Goal: Transaction & Acquisition: Purchase product/service

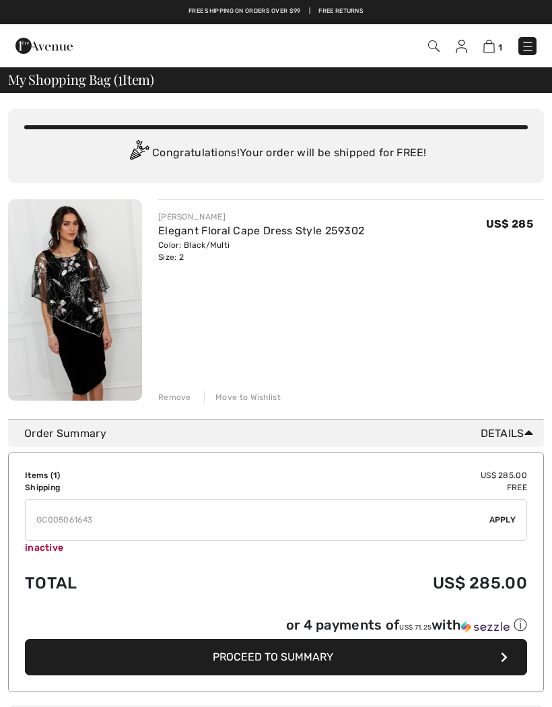
click at [434, 49] on img at bounding box center [433, 45] width 11 height 11
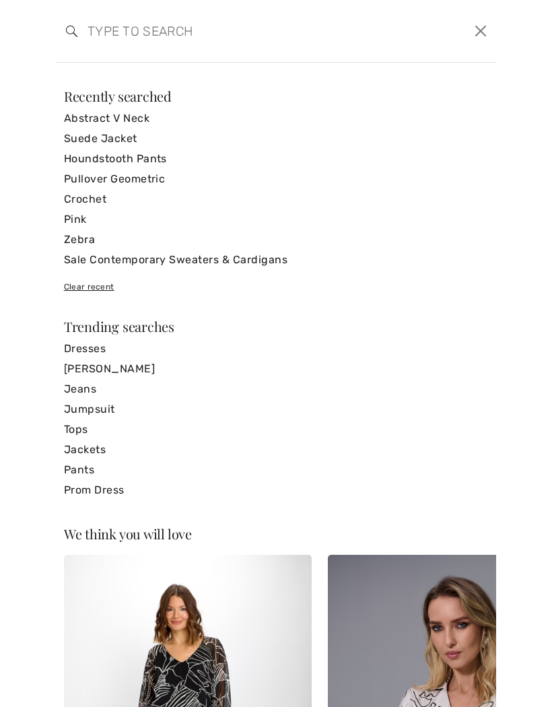
click at [176, 16] on input "search" at bounding box center [228, 31] width 303 height 40
type input "Hooded"
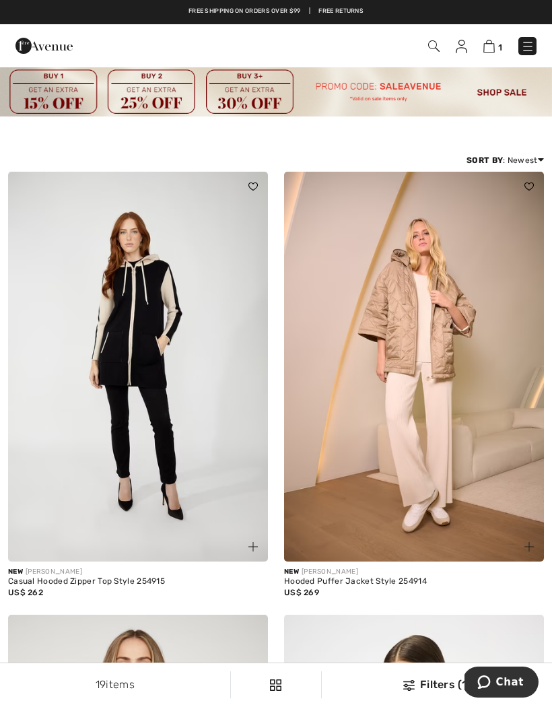
click at [161, 386] on img at bounding box center [138, 367] width 260 height 390
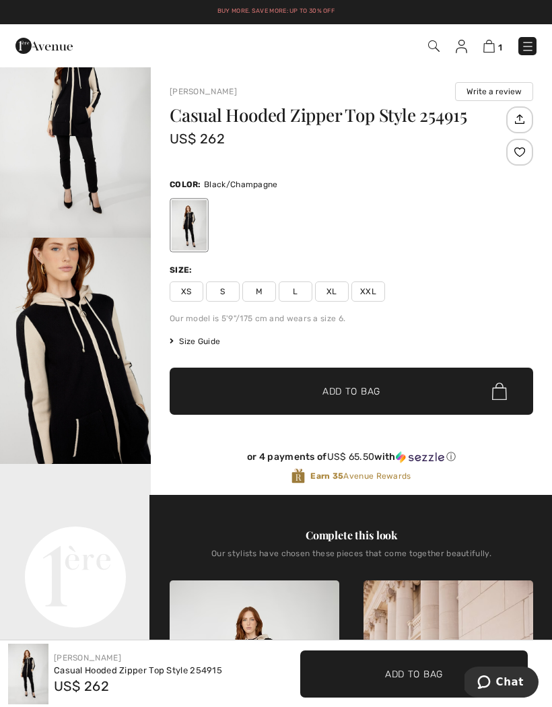
click at [430, 49] on img at bounding box center [433, 45] width 11 height 11
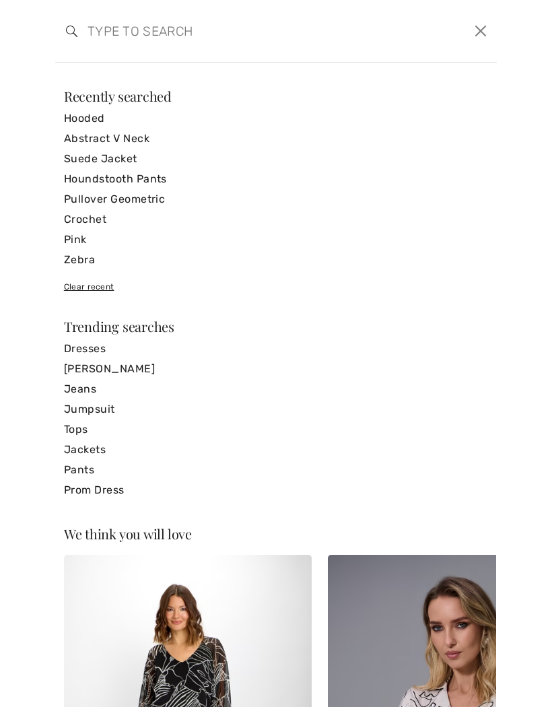
click at [119, 34] on input "search" at bounding box center [228, 31] width 303 height 40
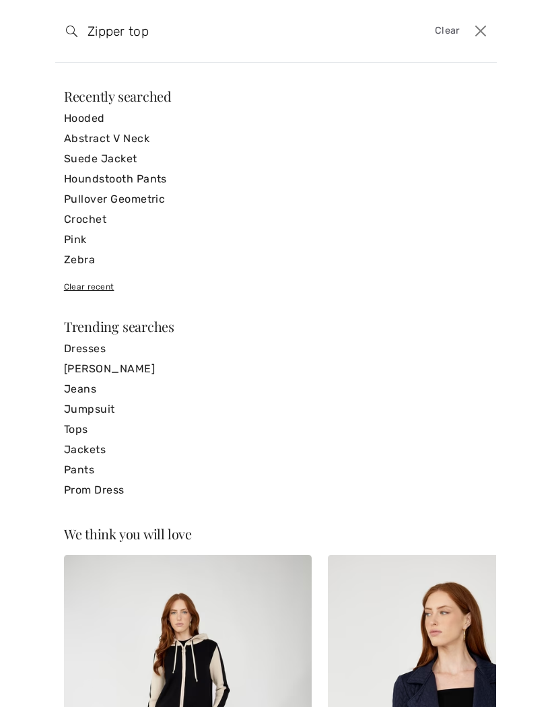
type input "Zipper top"
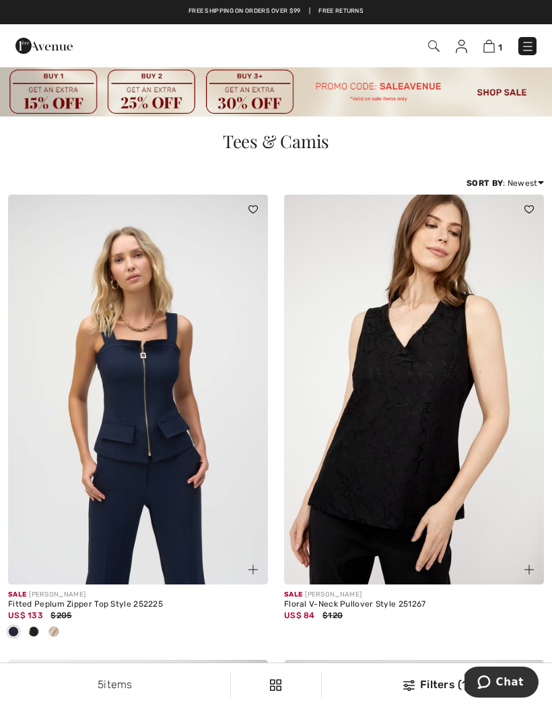
click at [434, 46] on img at bounding box center [433, 45] width 11 height 11
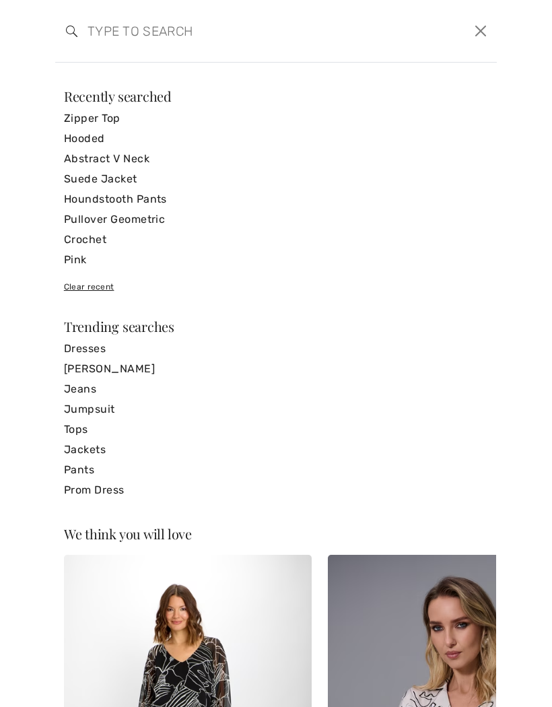
click at [164, 36] on input "search" at bounding box center [228, 31] width 303 height 40
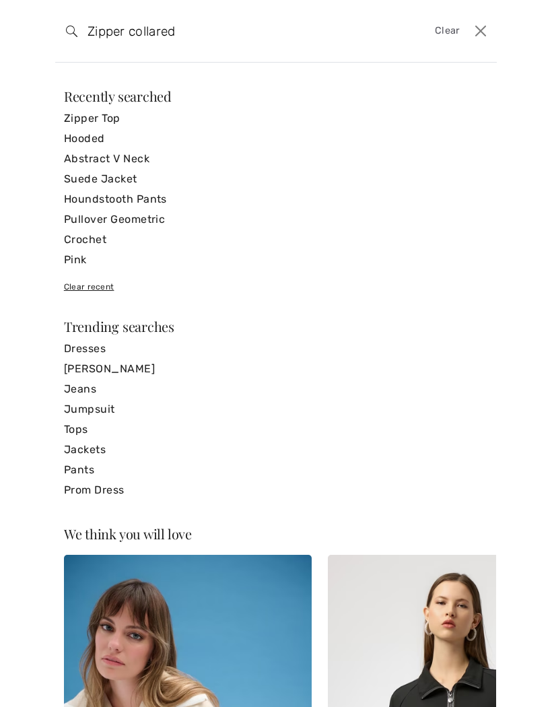
type input "Zipper collared"
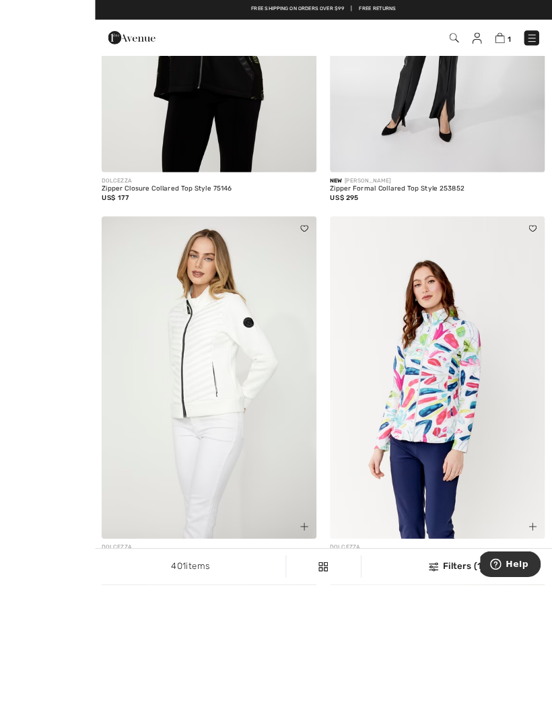
scroll to position [934, 0]
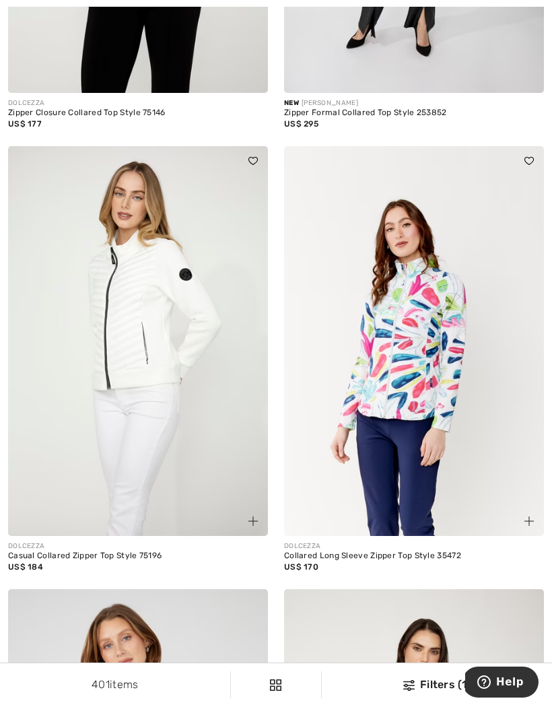
click at [84, 432] on img at bounding box center [138, 341] width 260 height 390
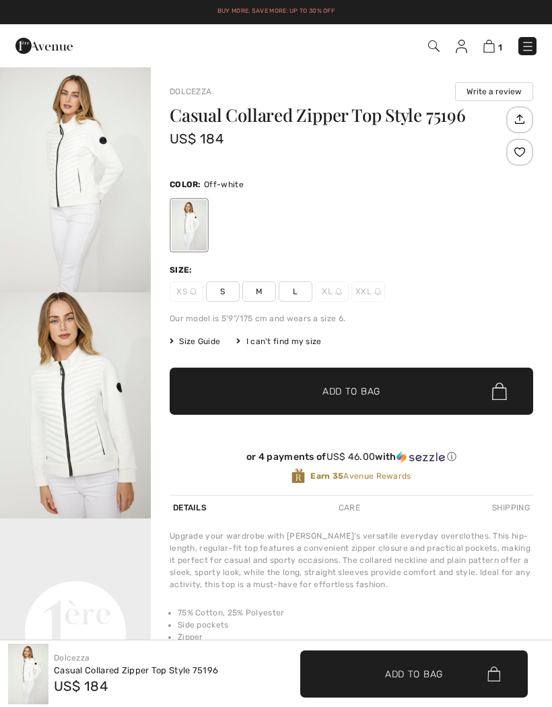
checkbox input "true"
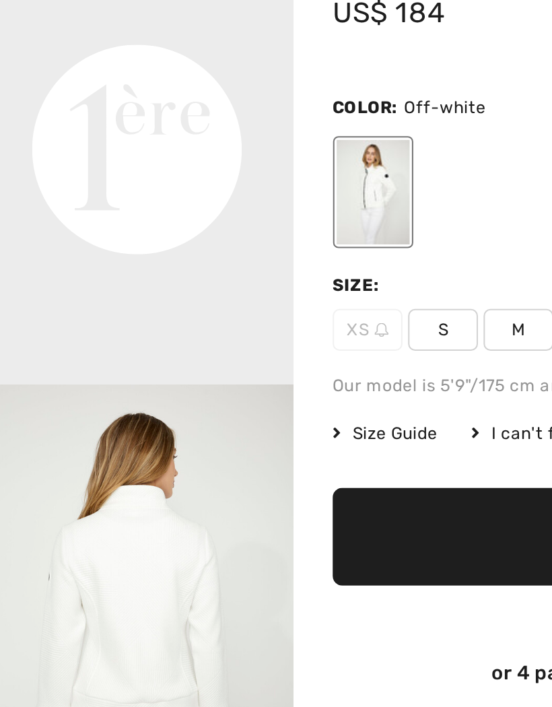
scroll to position [474, 0]
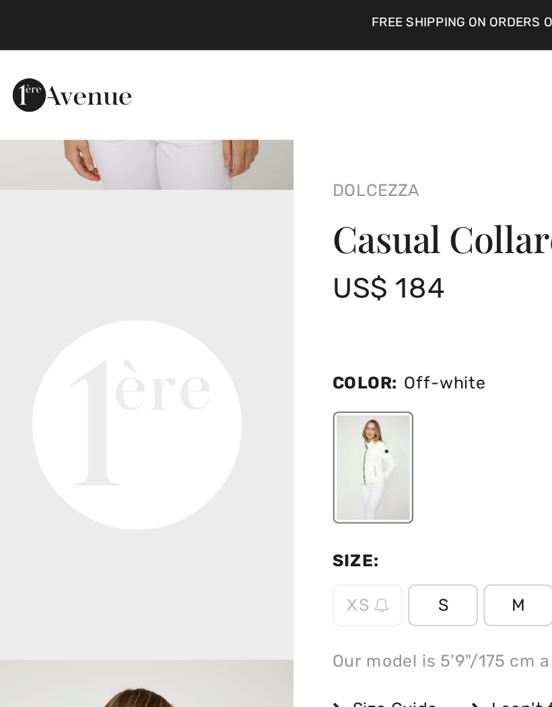
click at [57, 33] on img at bounding box center [43, 45] width 57 height 27
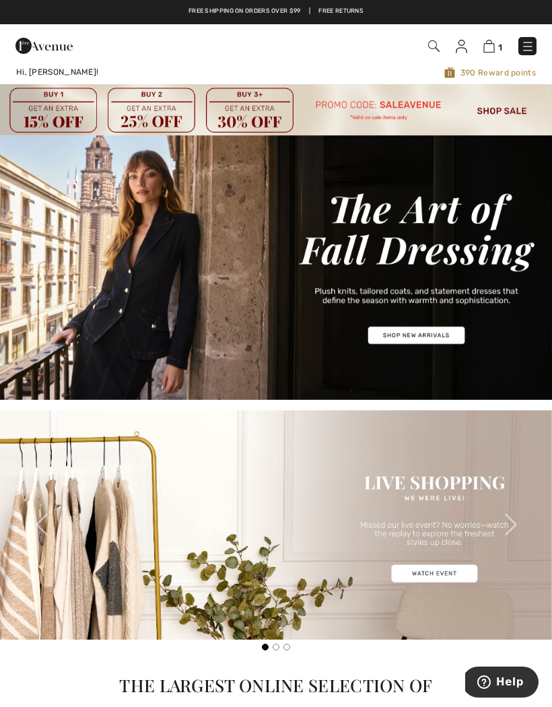
click at [432, 50] on img at bounding box center [433, 45] width 11 height 11
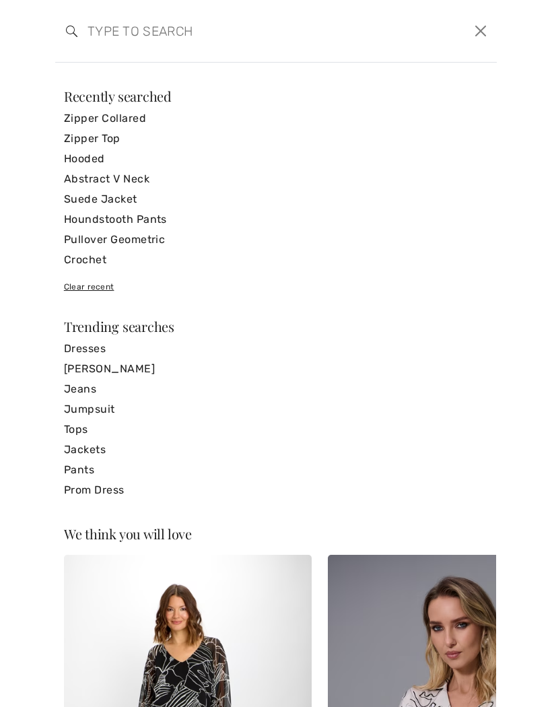
click at [158, 35] on input "search" at bounding box center [228, 31] width 303 height 40
type input "Casual zippered collared"
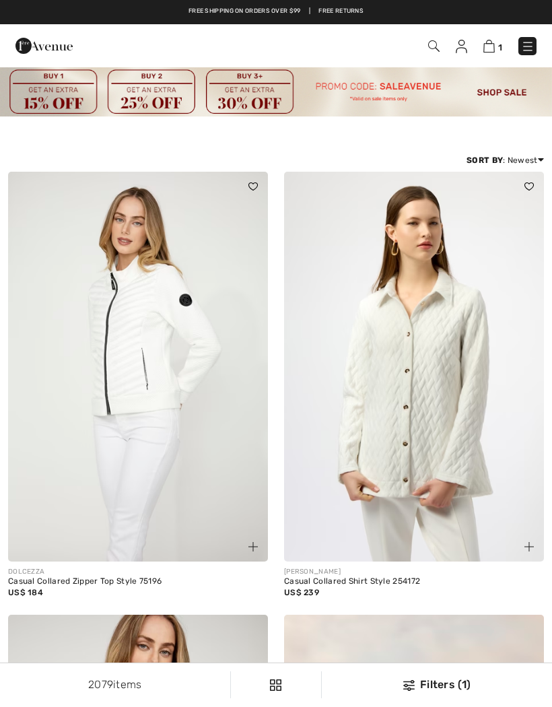
checkbox input "true"
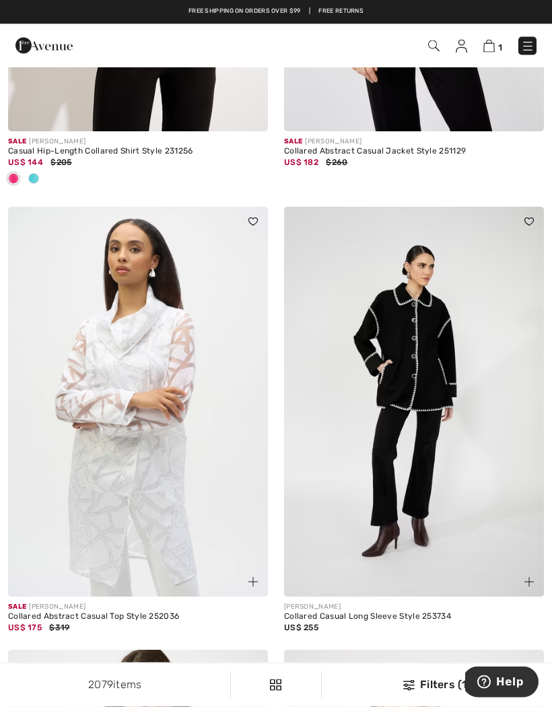
scroll to position [3669, 0]
click at [434, 48] on img at bounding box center [433, 45] width 11 height 11
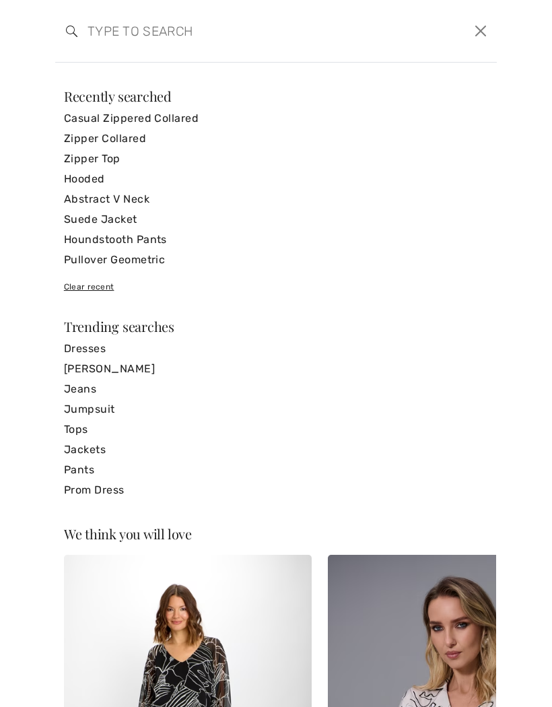
click at [123, 29] on input "search" at bounding box center [228, 31] width 303 height 40
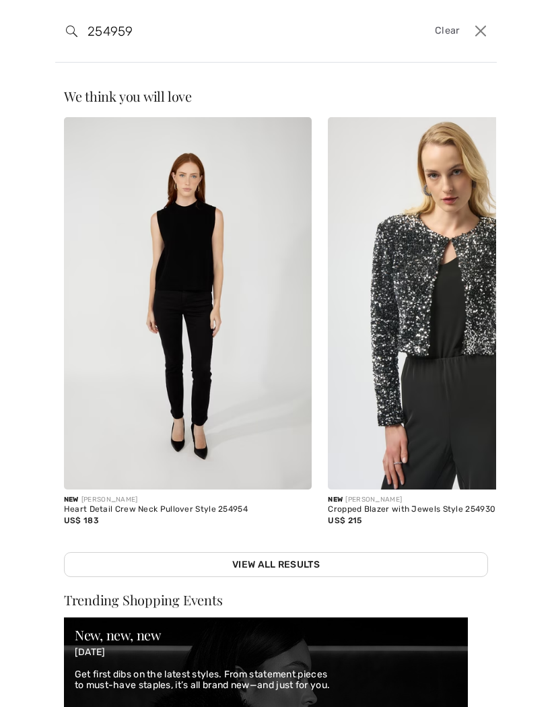
type input "254959"
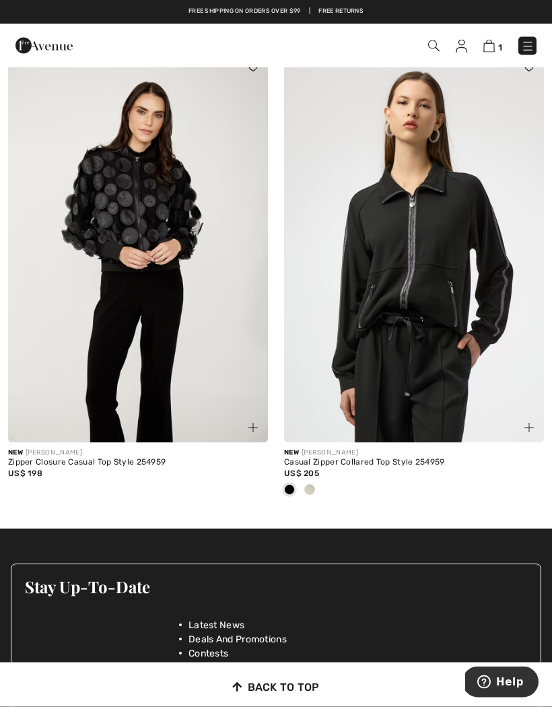
scroll to position [112, 0]
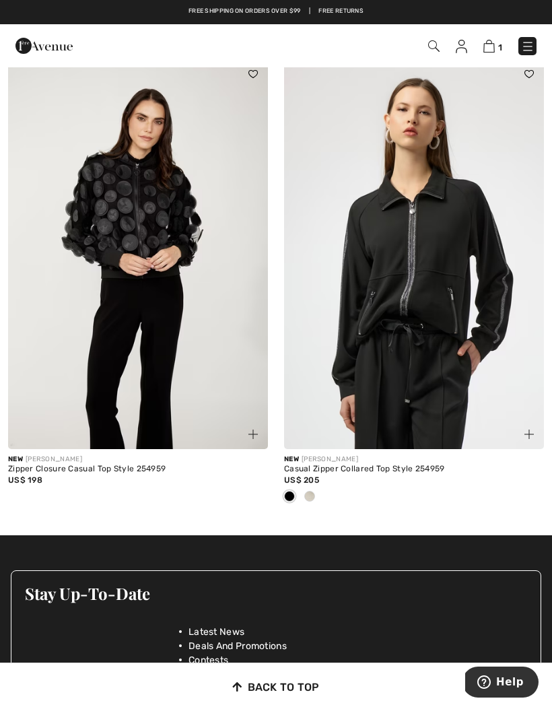
click at [310, 497] on span at bounding box center [309, 496] width 11 height 11
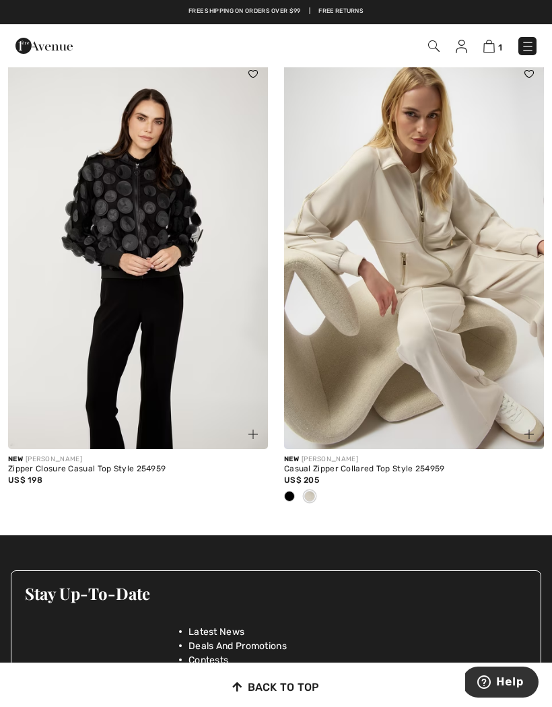
click at [430, 307] on img at bounding box center [414, 254] width 260 height 390
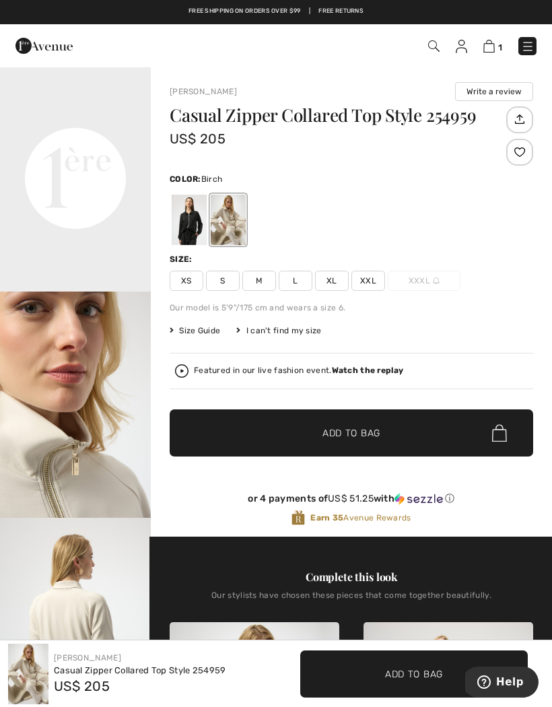
click at [525, 42] on img at bounding box center [527, 46] width 13 height 13
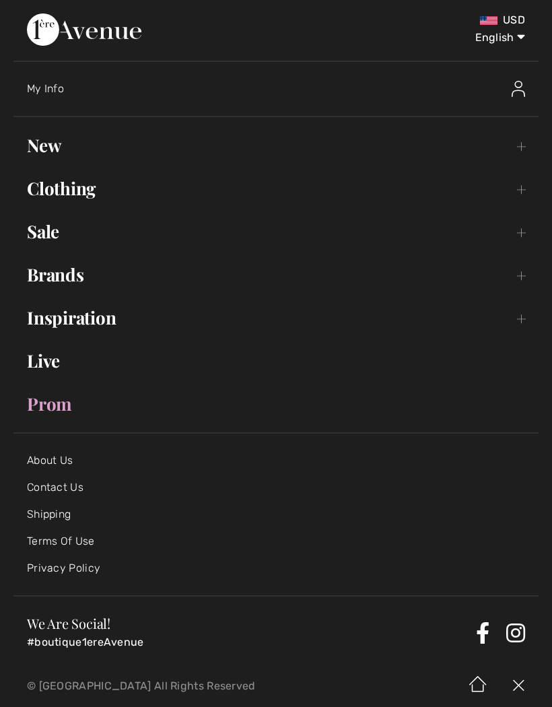
click at [55, 190] on link "Clothing Toggle submenu" at bounding box center [275, 189] width 525 height 30
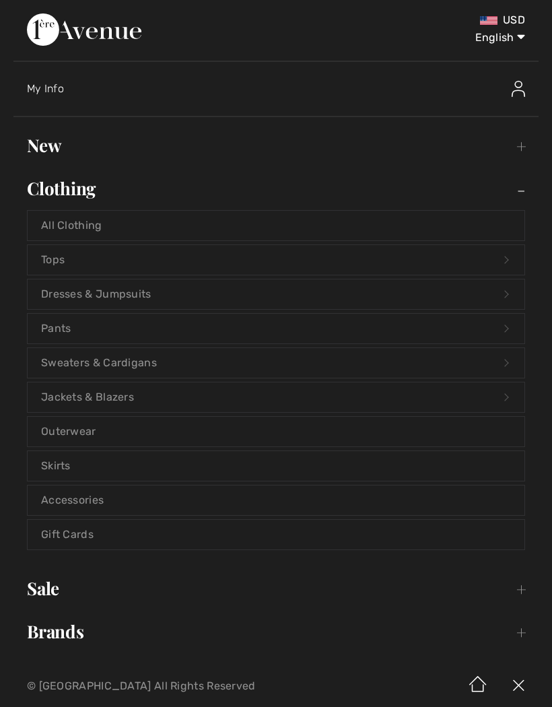
click at [55, 326] on link "Pants Open submenu" at bounding box center [276, 329] width 497 height 30
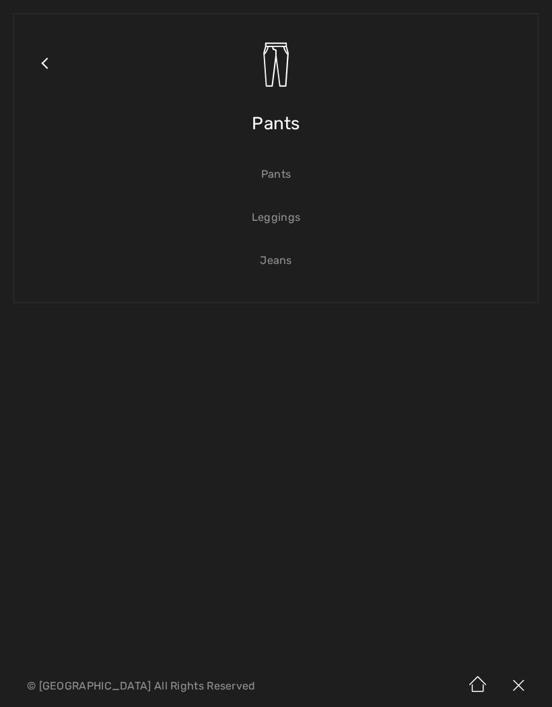
click at [286, 165] on link "Pants" at bounding box center [276, 175] width 497 height 30
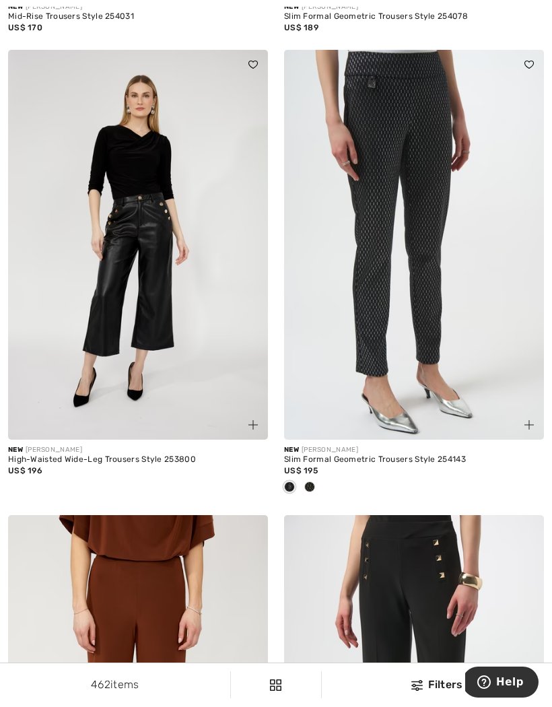
scroll to position [3675, 0]
click at [313, 482] on span at bounding box center [309, 486] width 11 height 11
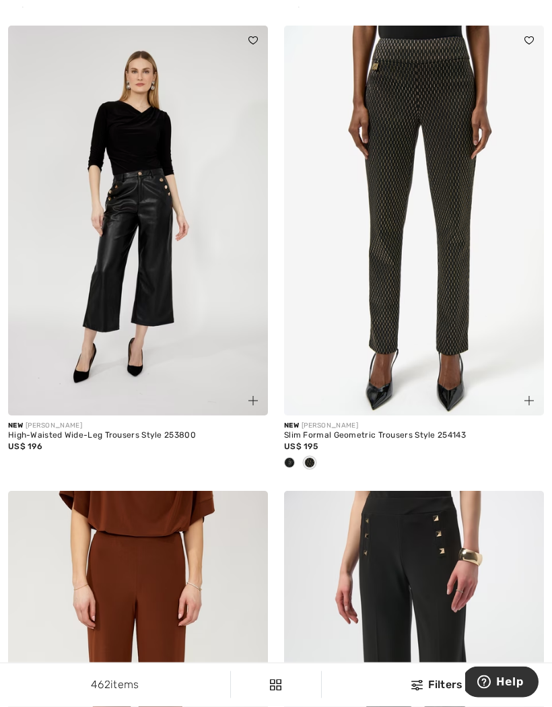
scroll to position [3697, 0]
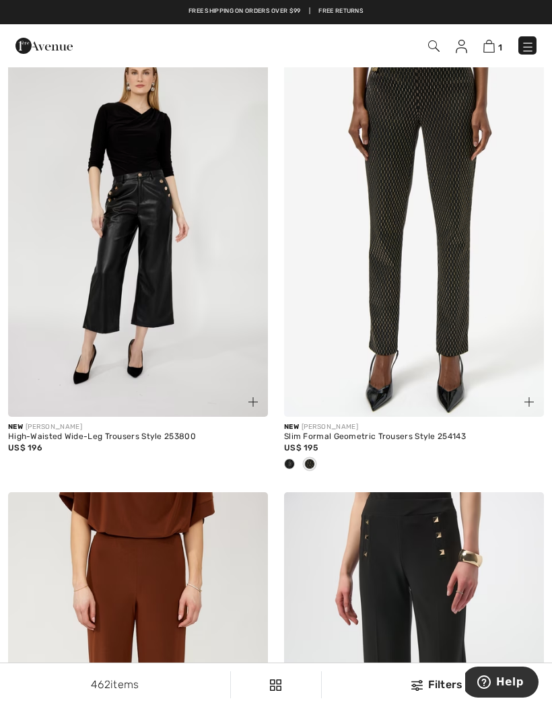
click at [292, 460] on span at bounding box center [289, 464] width 11 height 11
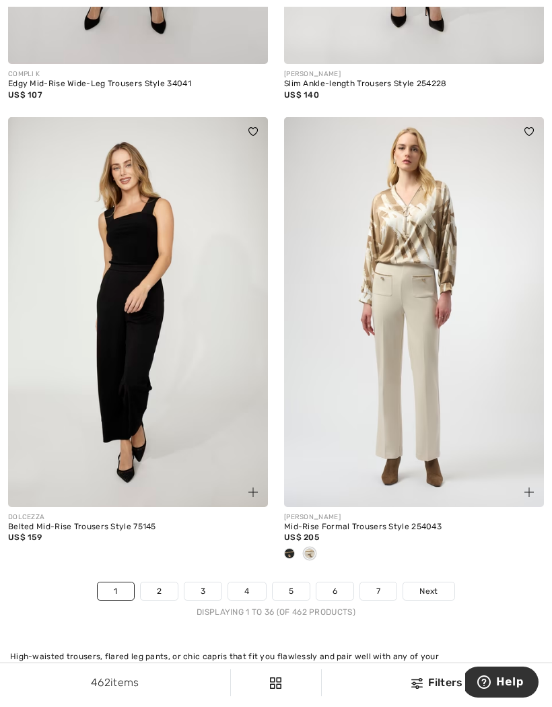
scroll to position [8241, 0]
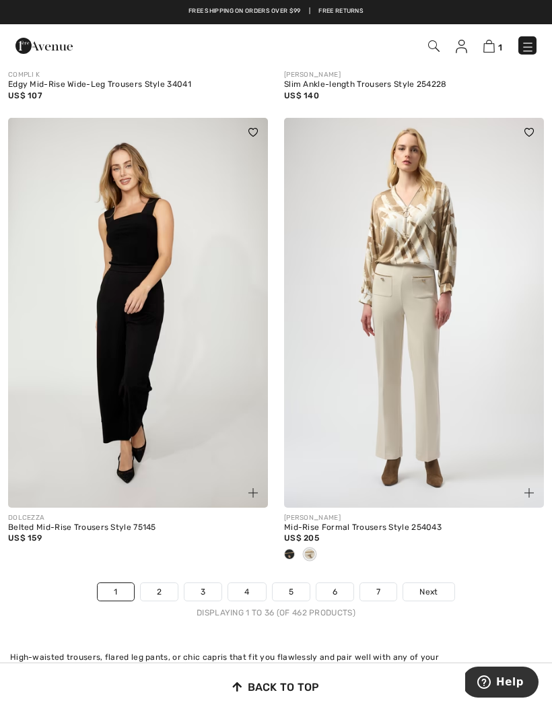
click at [162, 587] on link "2" at bounding box center [159, 592] width 37 height 18
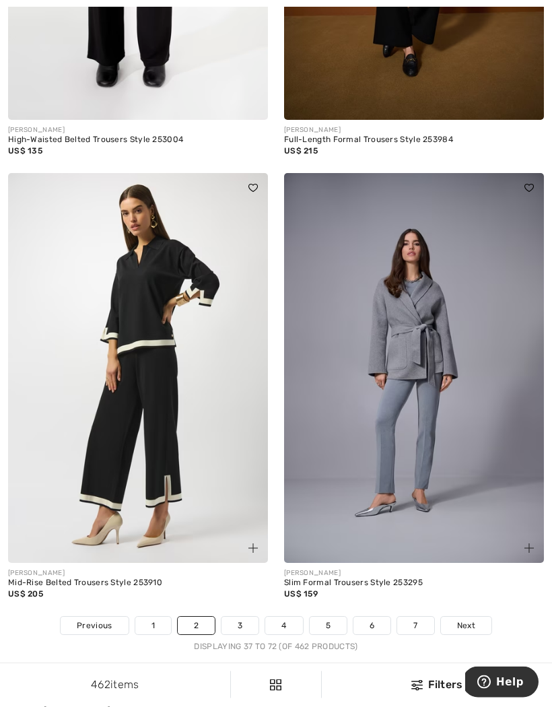
scroll to position [8197, 0]
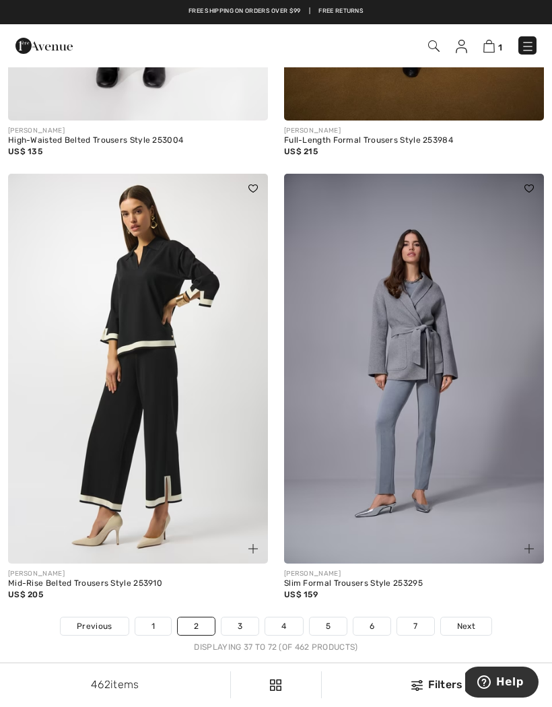
click at [230, 624] on link "3" at bounding box center [240, 627] width 37 height 18
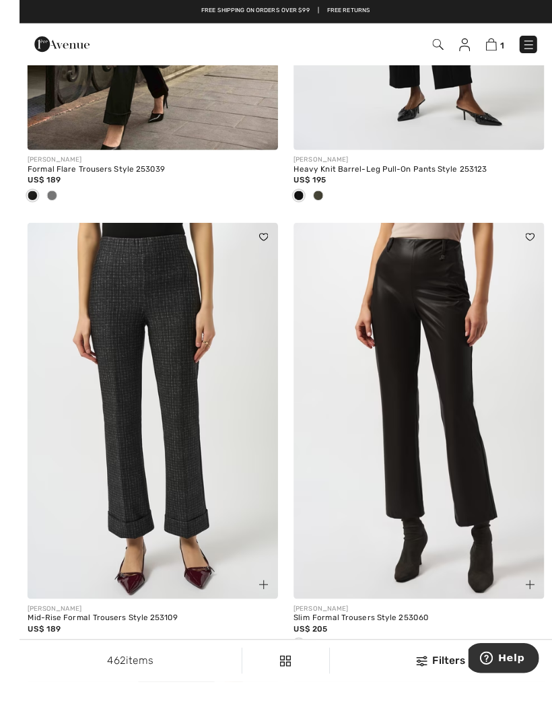
scroll to position [940, 0]
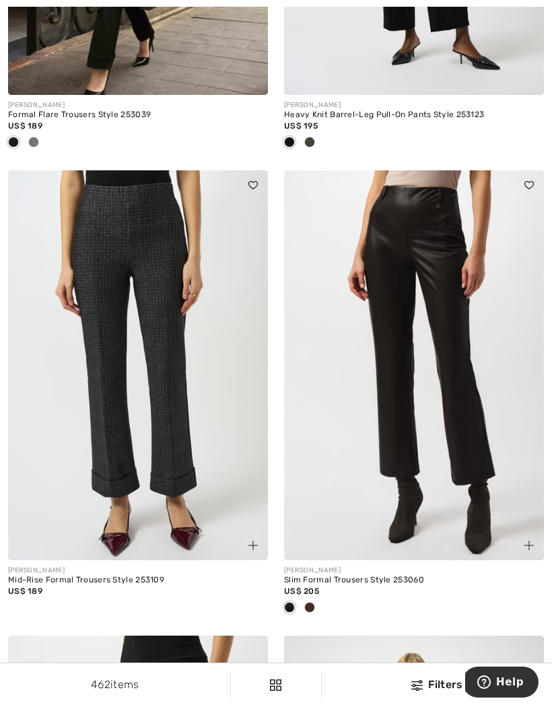
click at [32, 569] on div "[PERSON_NAME]" at bounding box center [138, 571] width 260 height 10
click at [69, 486] on img at bounding box center [138, 365] width 260 height 390
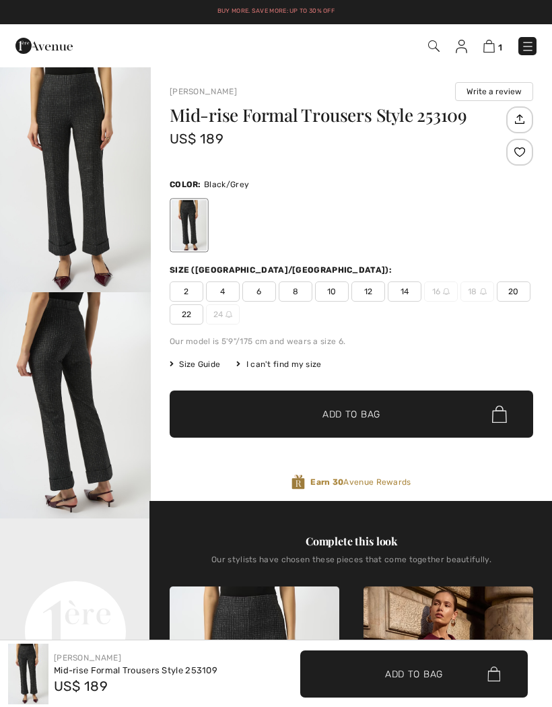
checkbox input "true"
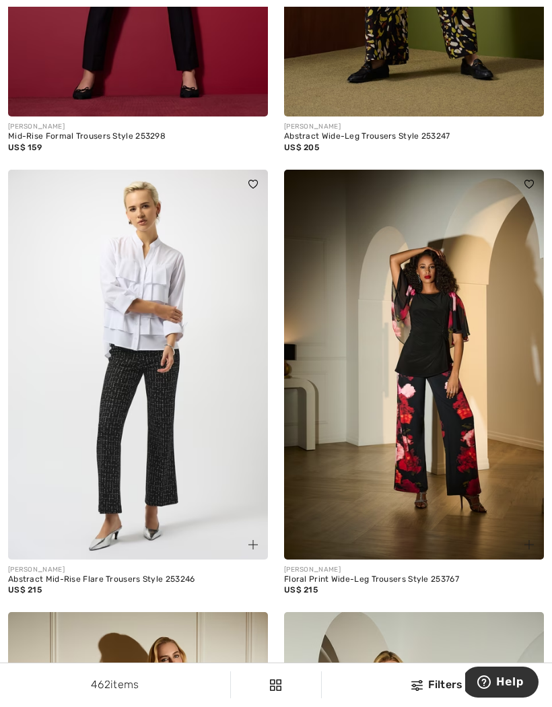
scroll to position [4928, 0]
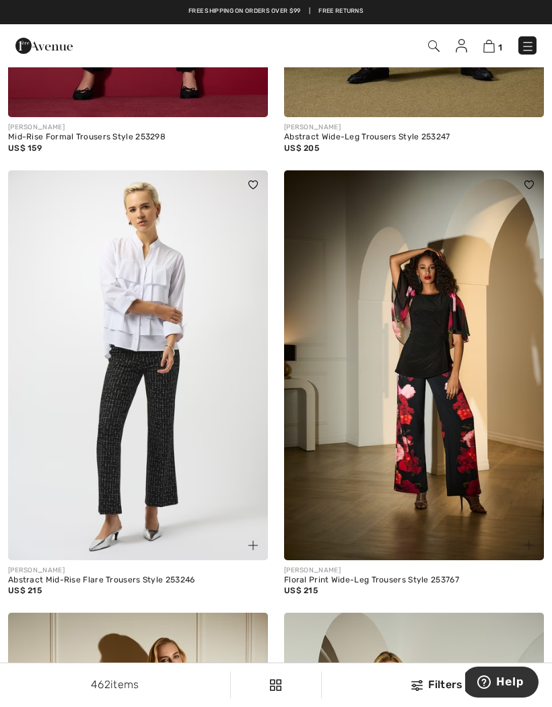
click at [81, 392] on img at bounding box center [138, 365] width 260 height 390
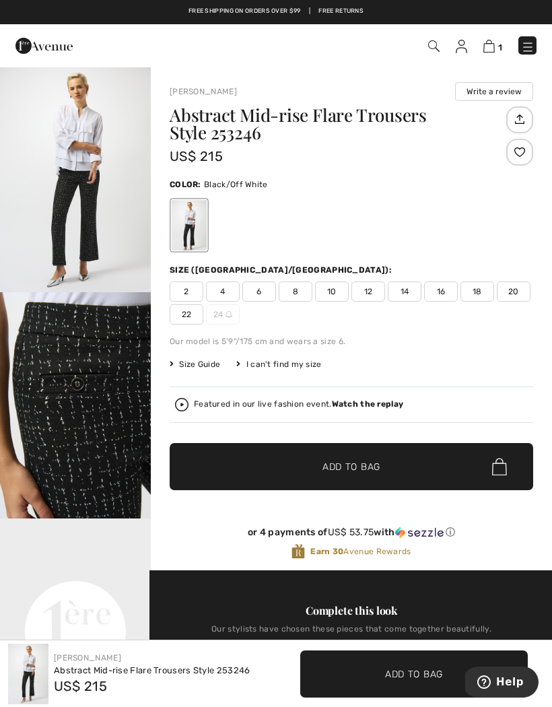
click at [195, 368] on span "Size Guide" at bounding box center [195, 364] width 51 height 12
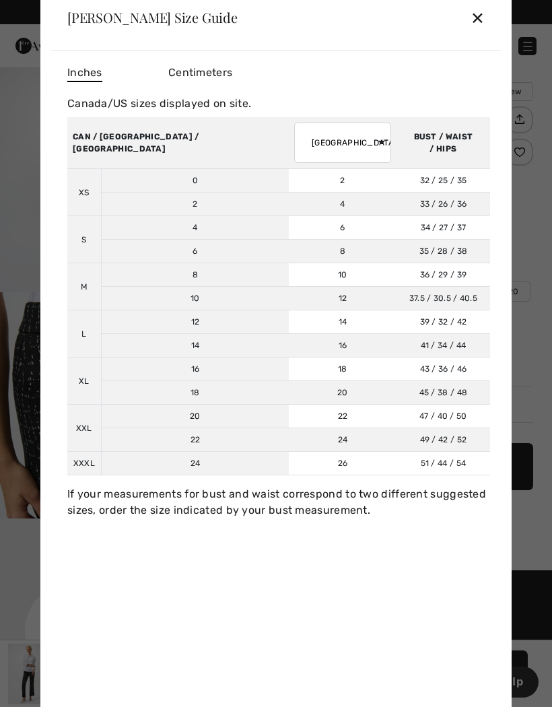
click at [479, 18] on div "✕" at bounding box center [478, 17] width 14 height 28
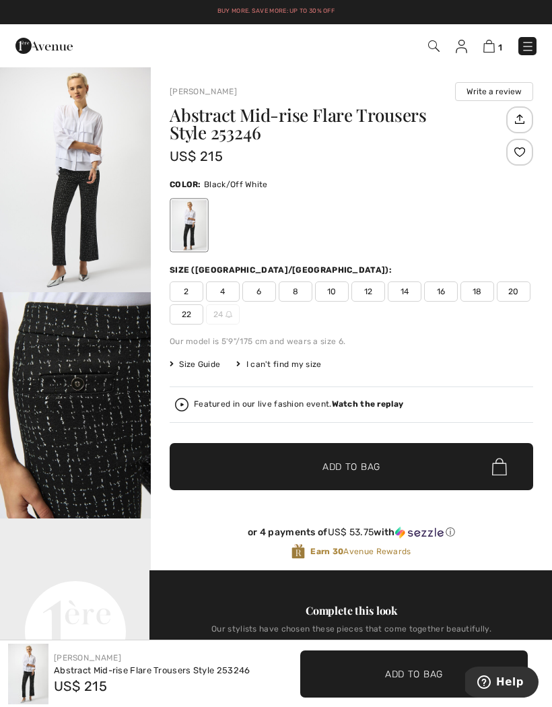
click at [232, 296] on span "4" at bounding box center [223, 292] width 34 height 20
click at [337, 463] on span "Add to Bag" at bounding box center [352, 467] width 58 height 14
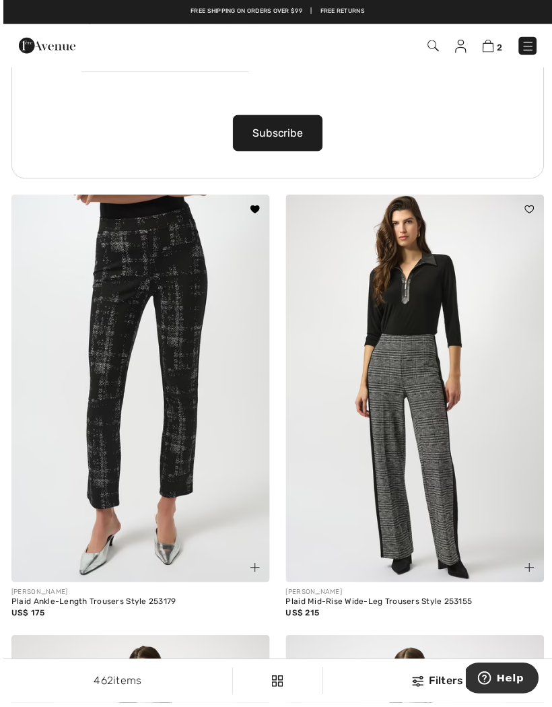
scroll to position [5940, 0]
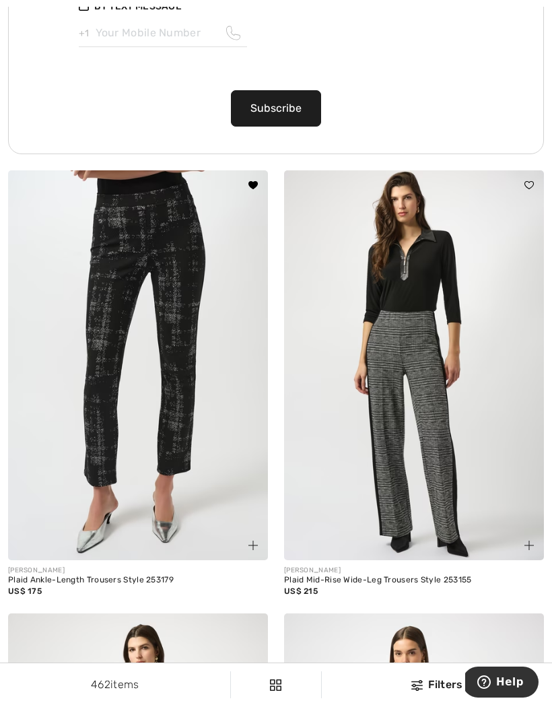
click at [88, 277] on img at bounding box center [138, 365] width 260 height 390
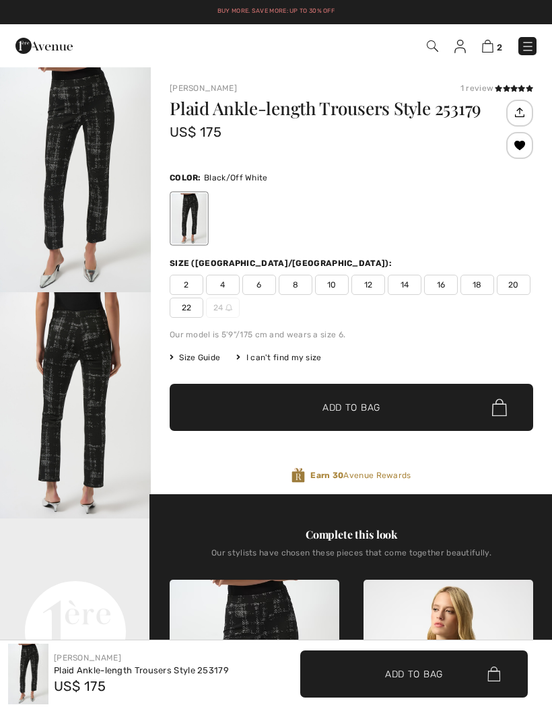
checkbox input "true"
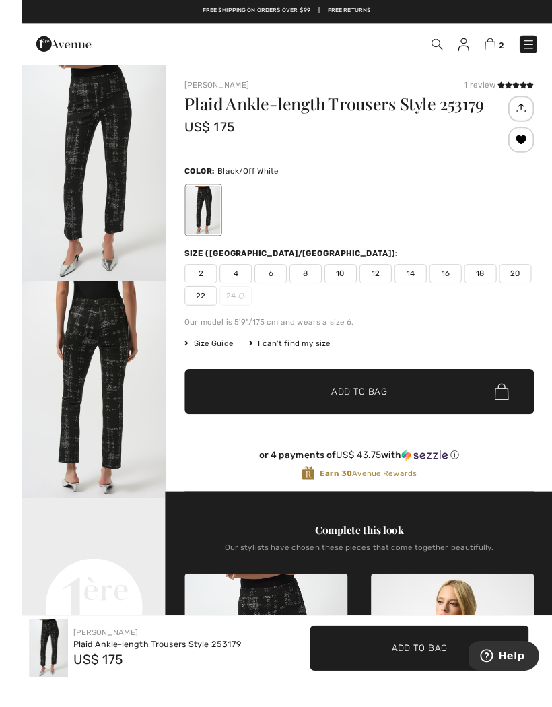
scroll to position [31, 0]
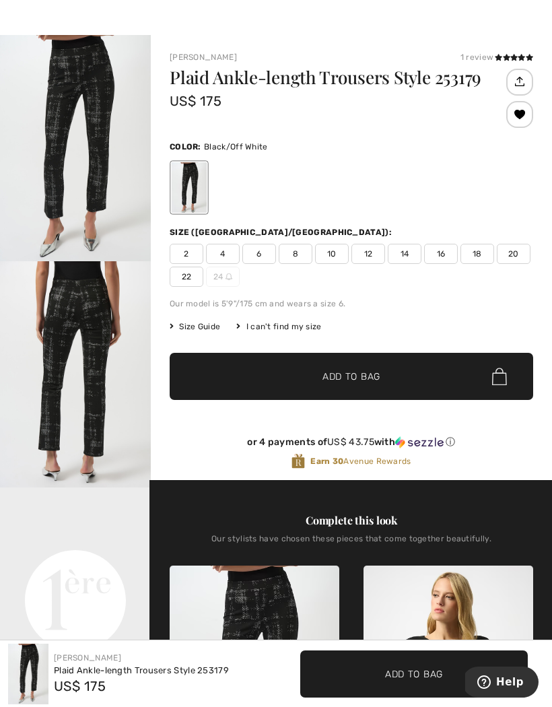
click at [228, 250] on span "4" at bounding box center [223, 254] width 34 height 20
click at [410, 367] on span "✔ Added to Bag Add to Bag" at bounding box center [352, 376] width 364 height 47
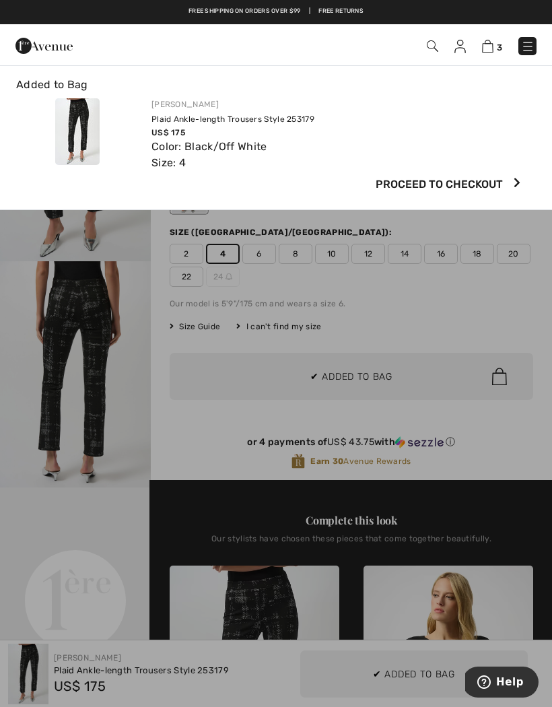
scroll to position [0, 0]
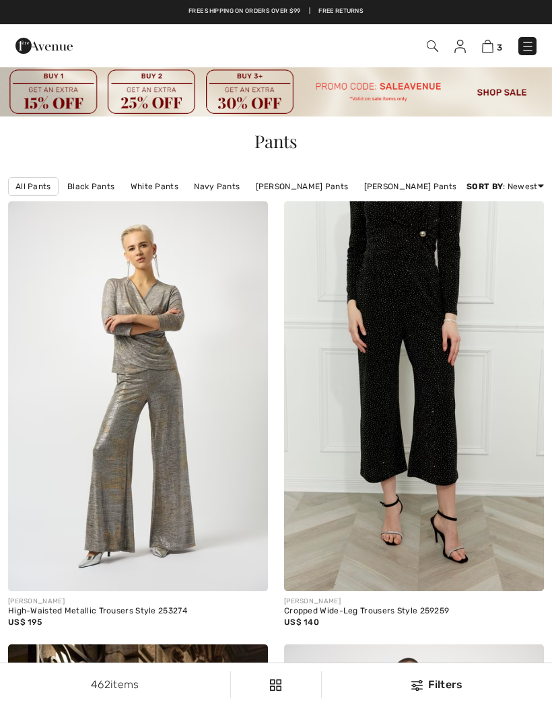
checkbox input "true"
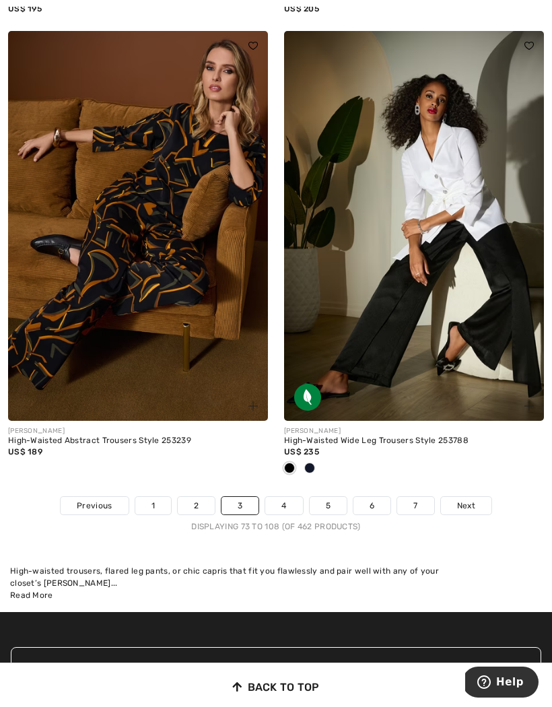
scroll to position [8040, 0]
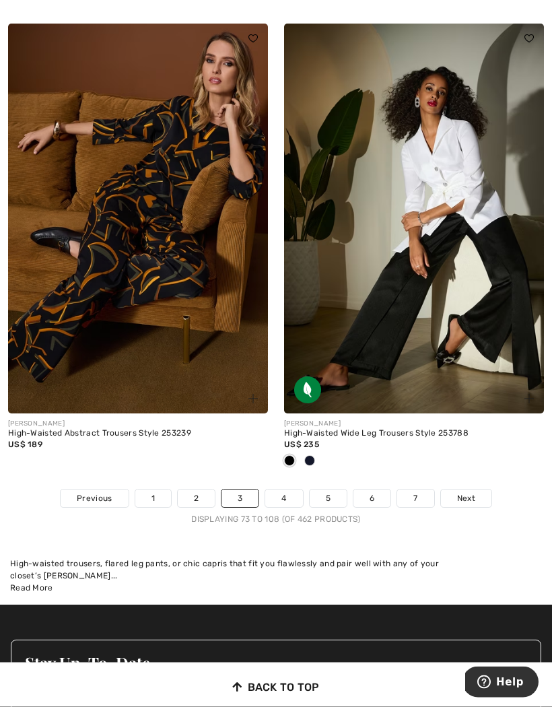
click at [284, 494] on link "4" at bounding box center [283, 499] width 37 height 18
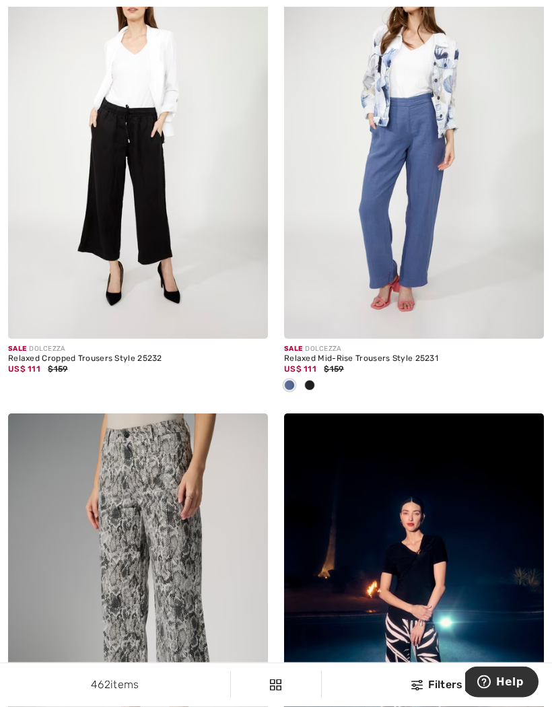
scroll to position [6039, 0]
click at [131, 213] on img at bounding box center [138, 144] width 260 height 390
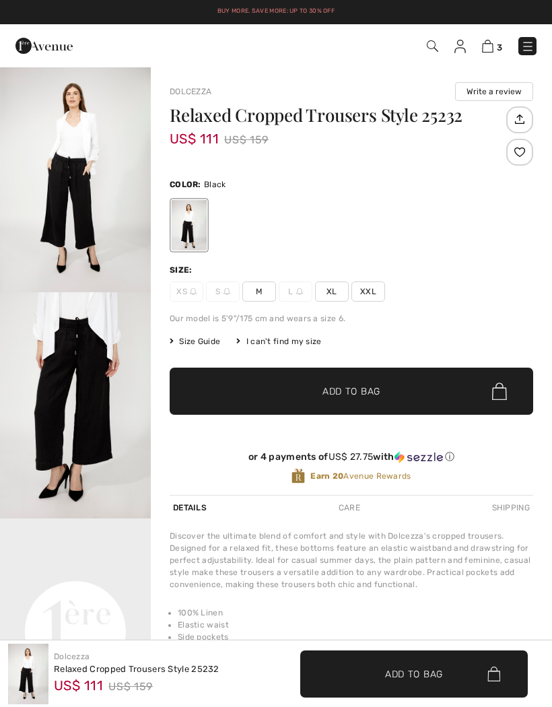
checkbox input "true"
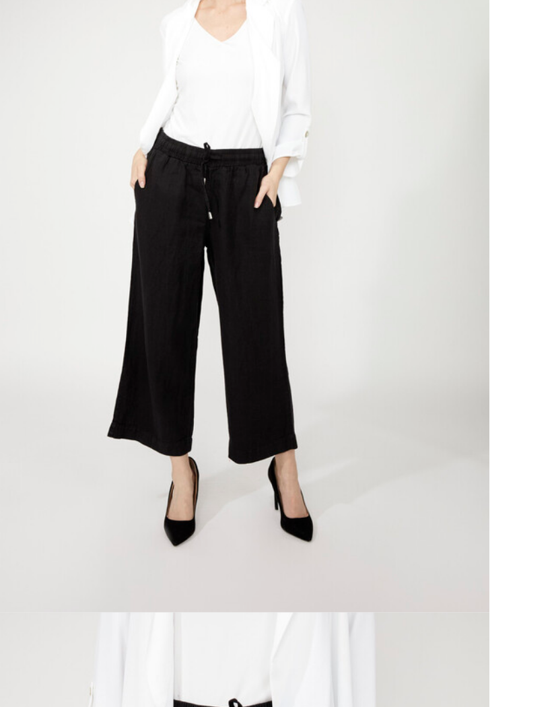
scroll to position [3, 0]
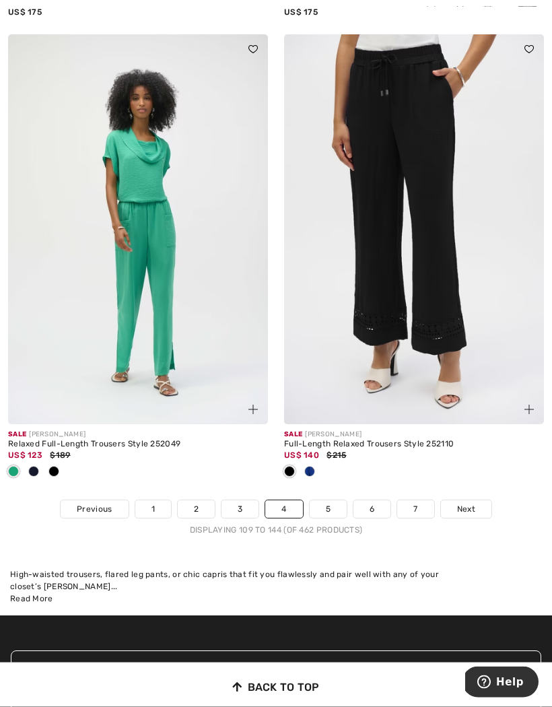
scroll to position [8203, 0]
click at [328, 505] on link "5" at bounding box center [328, 510] width 37 height 18
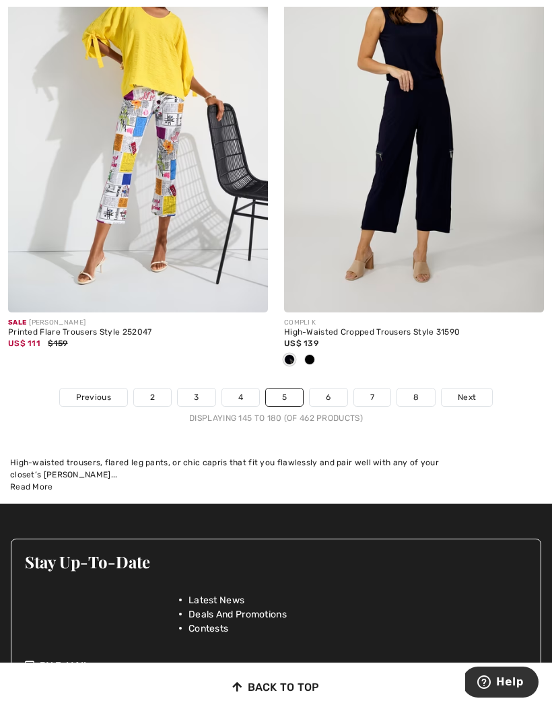
scroll to position [8255, 0]
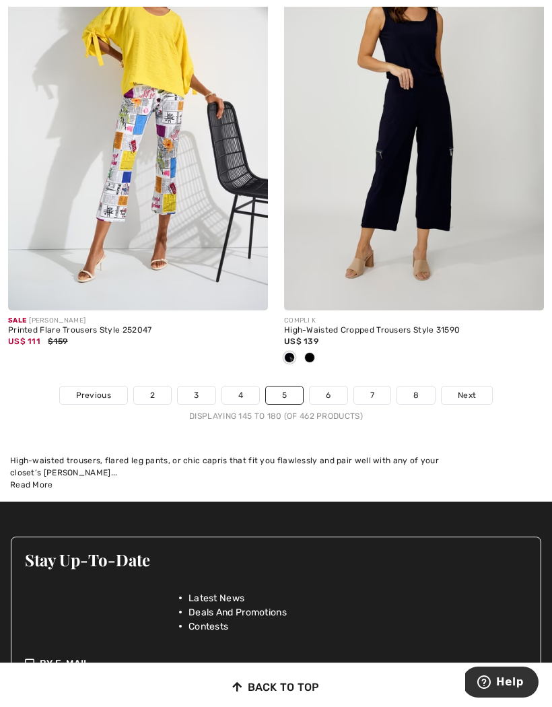
click at [327, 391] on link "6" at bounding box center [328, 396] width 37 height 18
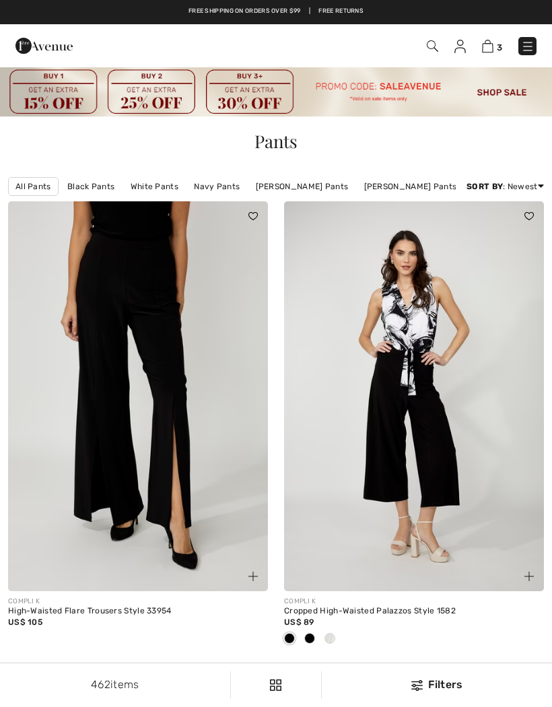
checkbox input "true"
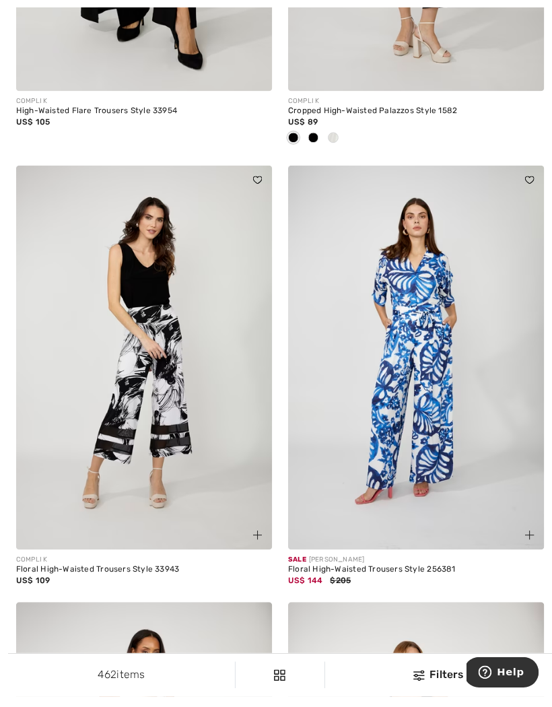
scroll to position [560, 0]
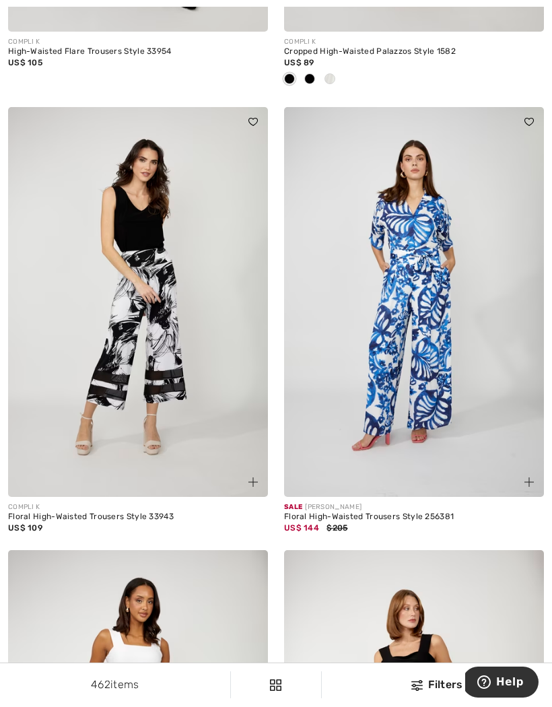
click at [96, 302] on img at bounding box center [138, 302] width 260 height 390
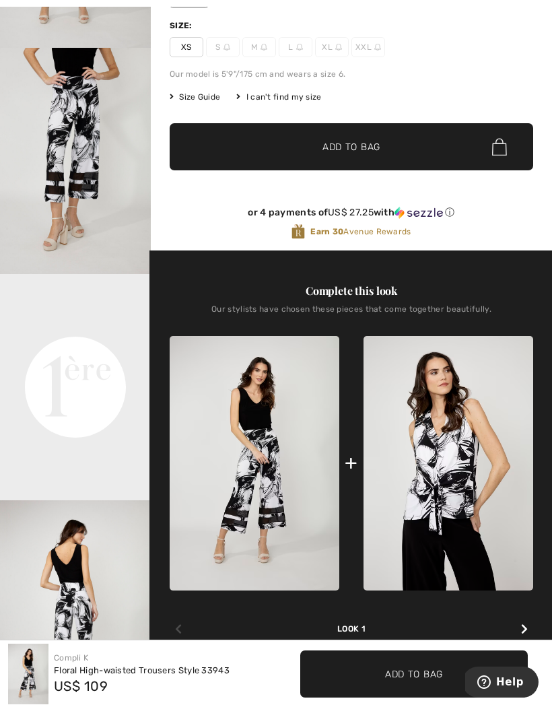
scroll to position [243, 0]
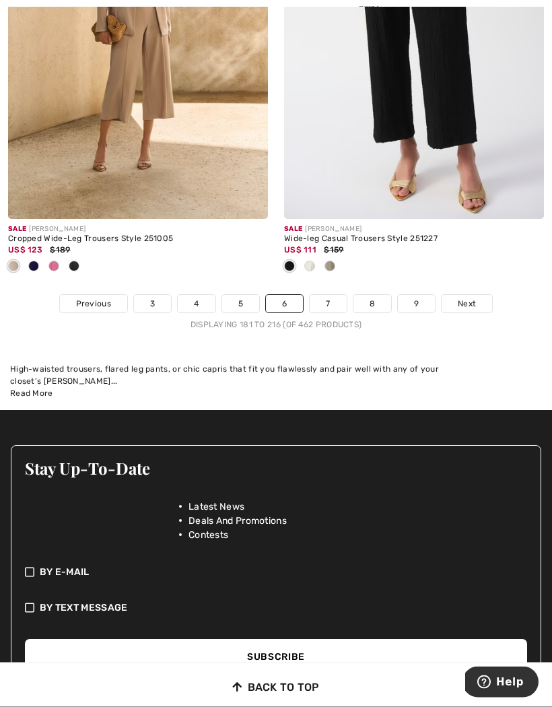
scroll to position [8519, 0]
click at [335, 295] on link "7" at bounding box center [328, 304] width 36 height 18
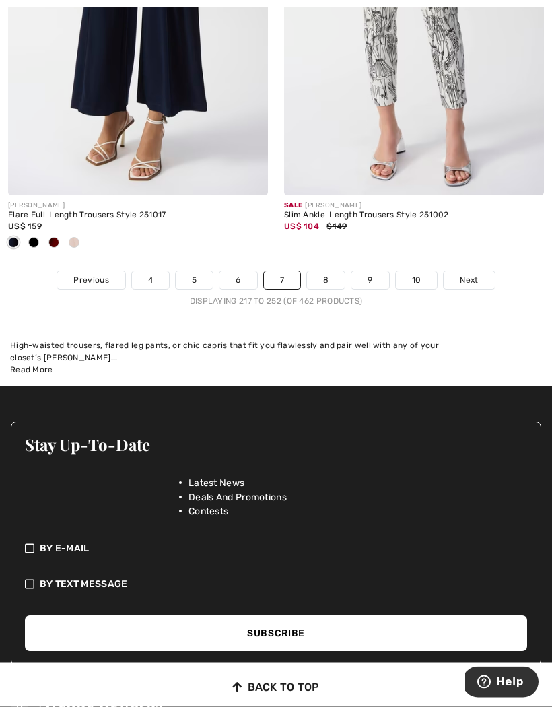
scroll to position [8350, 0]
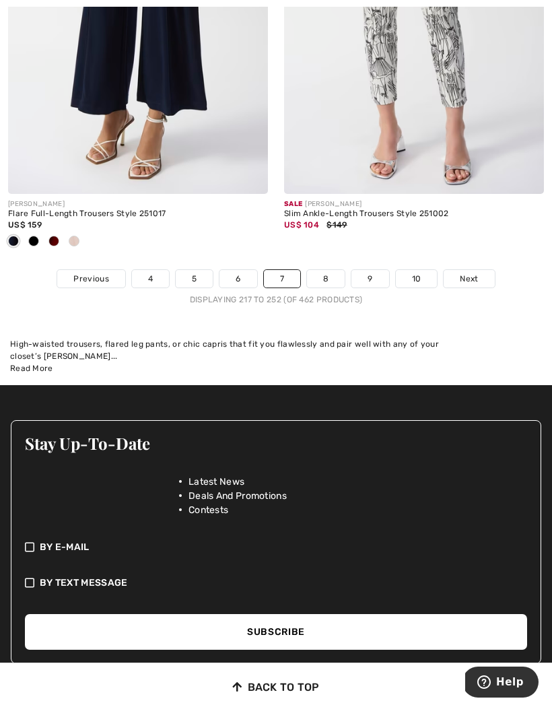
click at [327, 273] on link "8" at bounding box center [326, 279] width 38 height 18
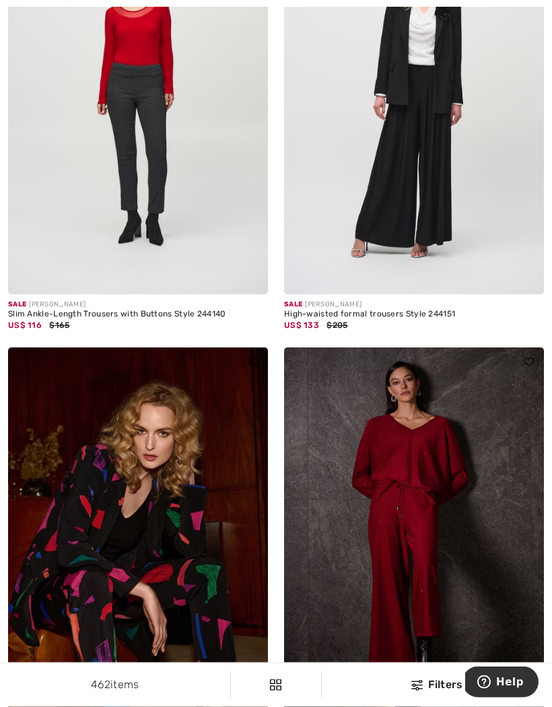
scroll to position [8277, 0]
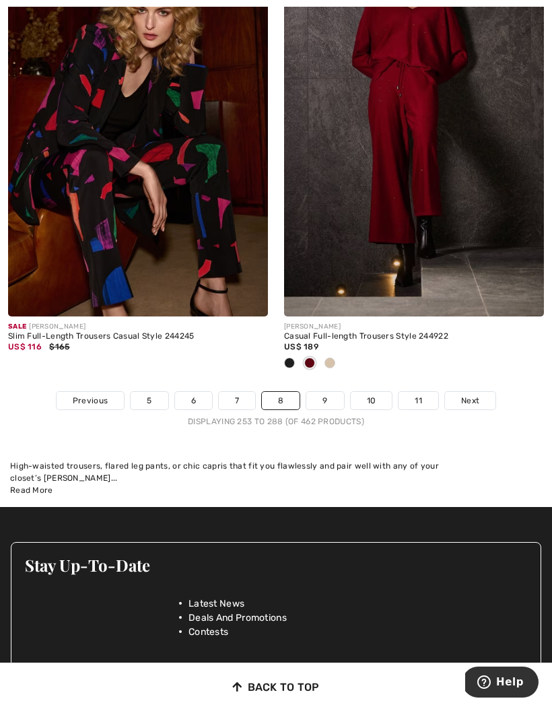
click at [328, 399] on link "9" at bounding box center [324, 401] width 37 height 18
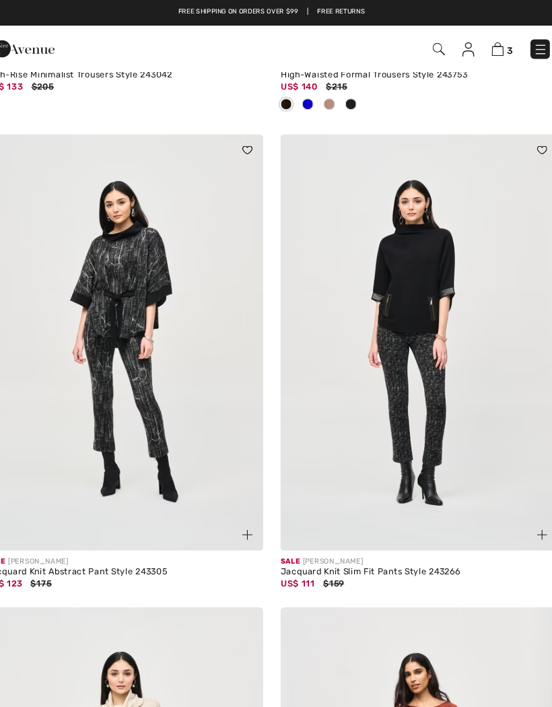
scroll to position [3753, 0]
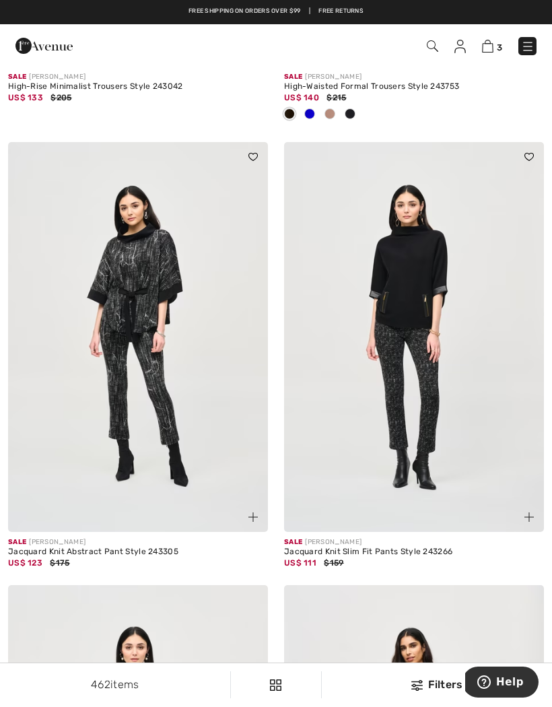
click at [410, 354] on img at bounding box center [414, 337] width 260 height 390
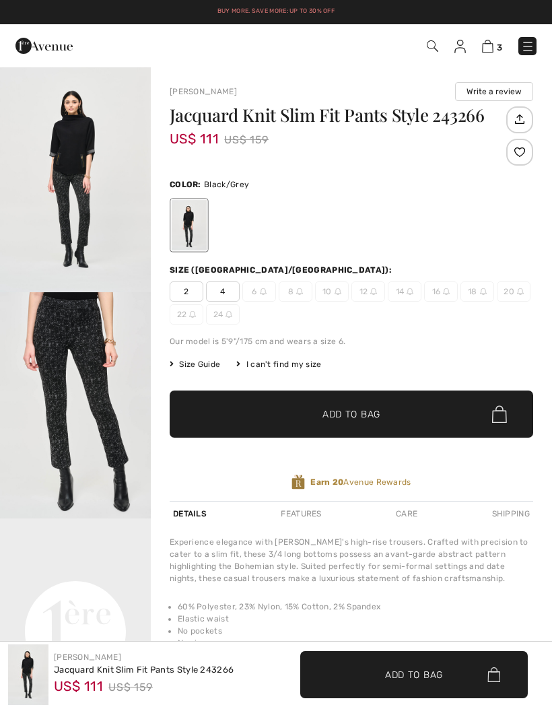
checkbox input "true"
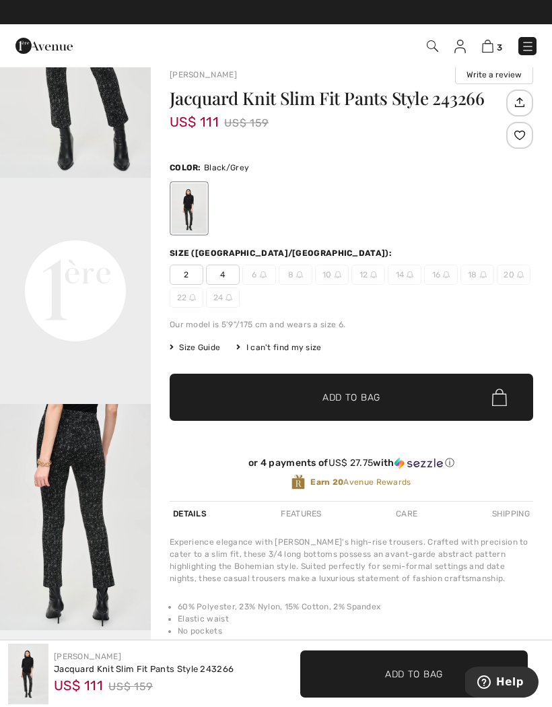
scroll to position [5, 0]
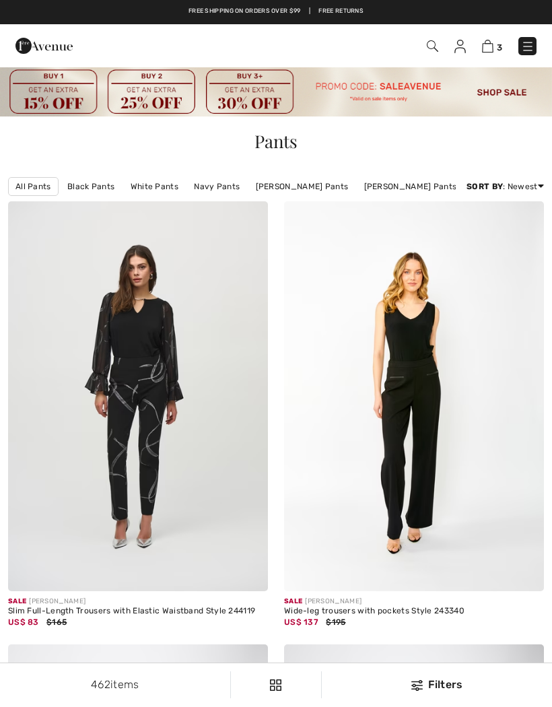
checkbox input "true"
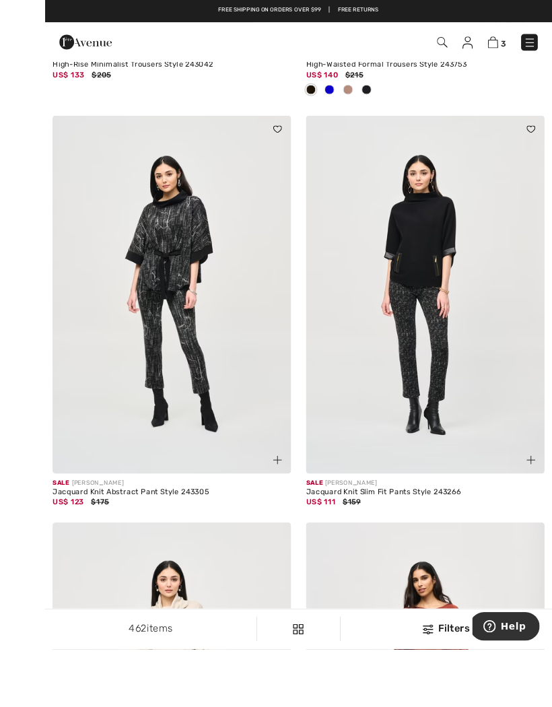
scroll to position [3807, 0]
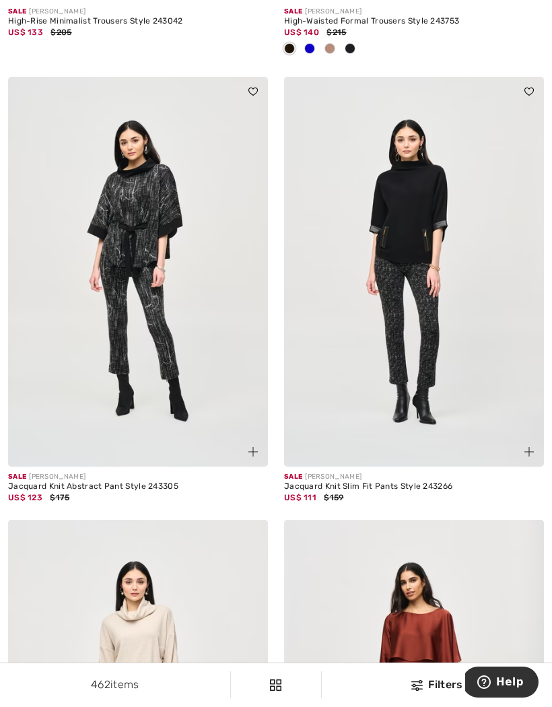
click at [440, 338] on img at bounding box center [414, 272] width 260 height 390
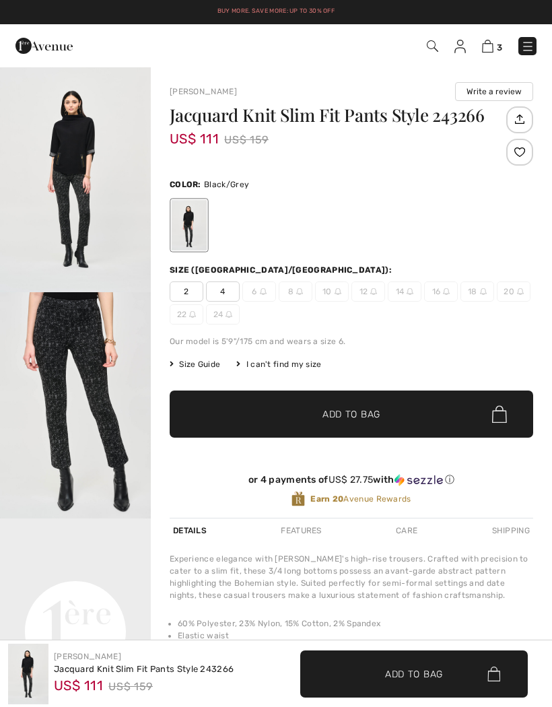
checkbox input "true"
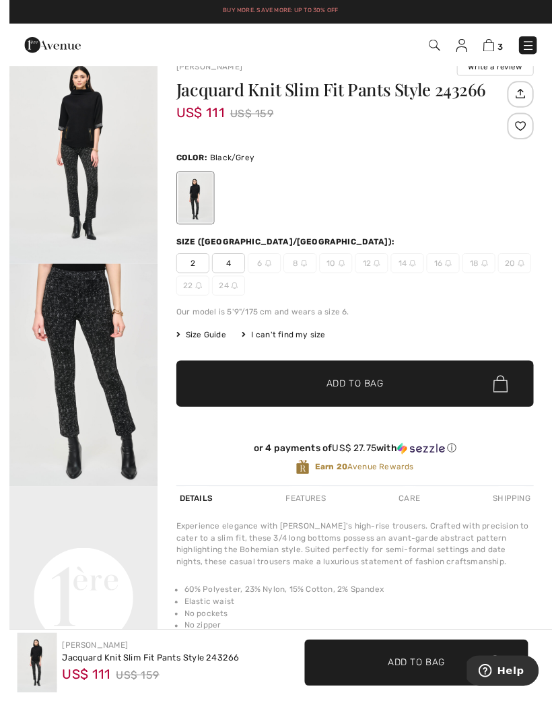
scroll to position [35, 0]
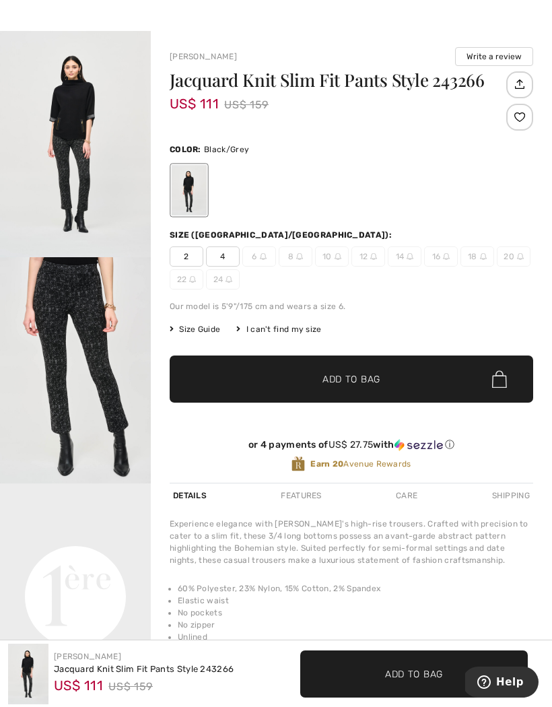
click at [218, 255] on span "4" at bounding box center [223, 257] width 34 height 20
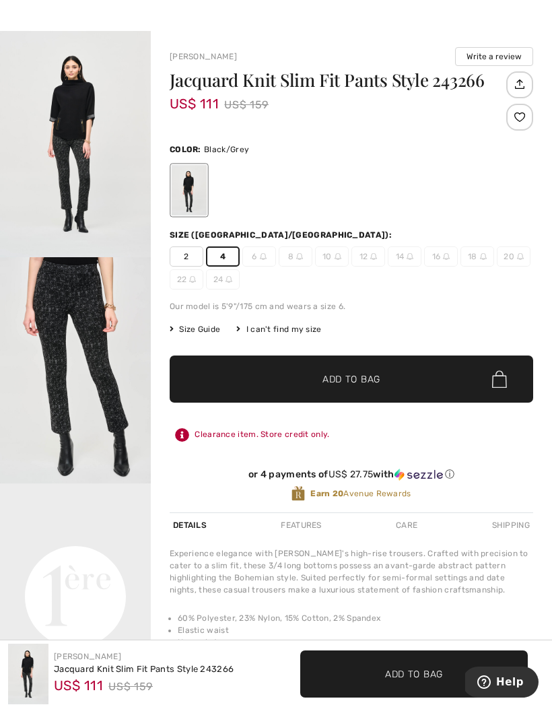
click at [389, 369] on span "✔ Added to Bag Add to Bag" at bounding box center [352, 379] width 364 height 47
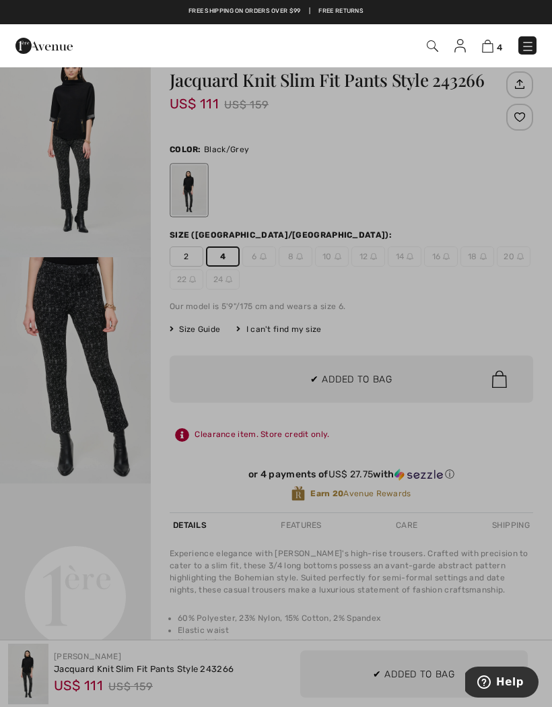
scroll to position [0, 0]
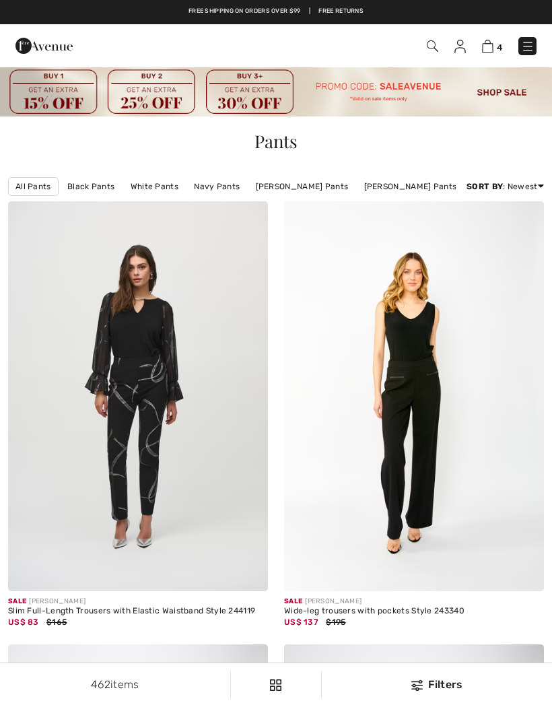
checkbox input "true"
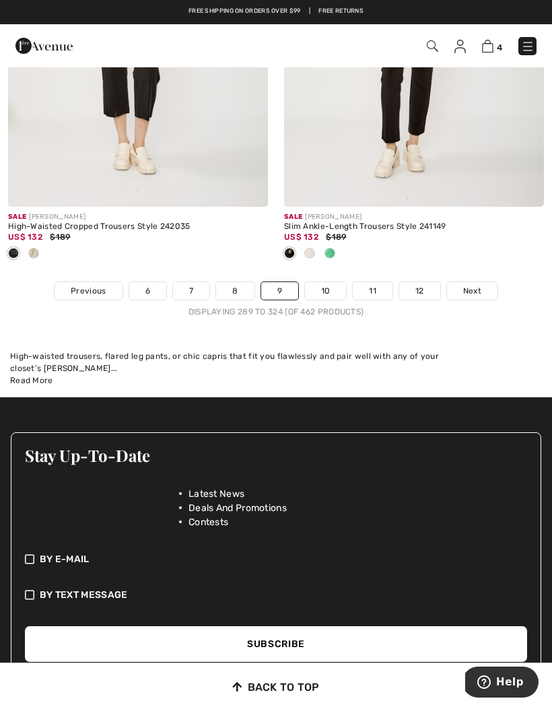
scroll to position [8449, 0]
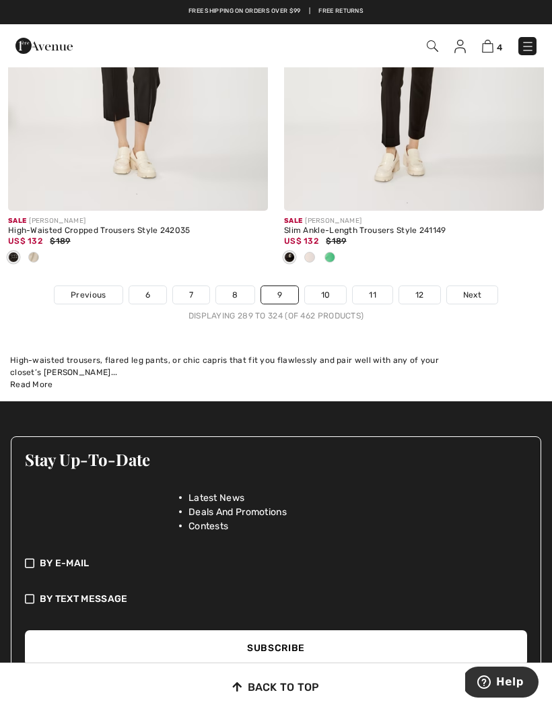
click at [335, 286] on link "10" at bounding box center [326, 295] width 42 height 18
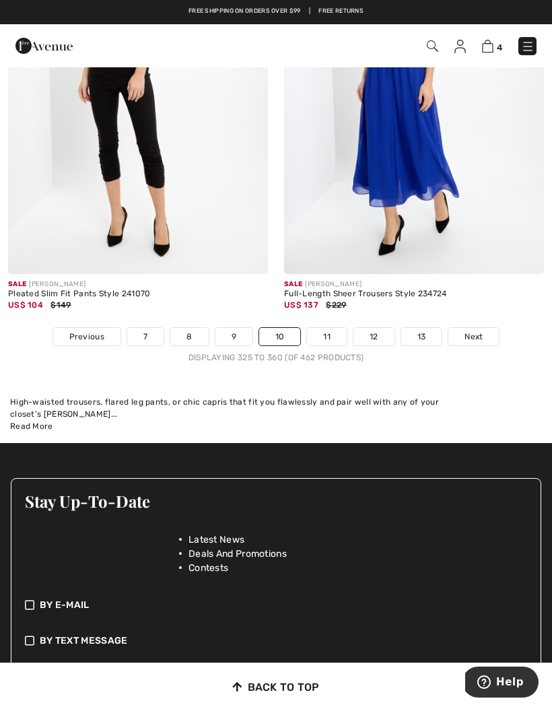
scroll to position [8575, 0]
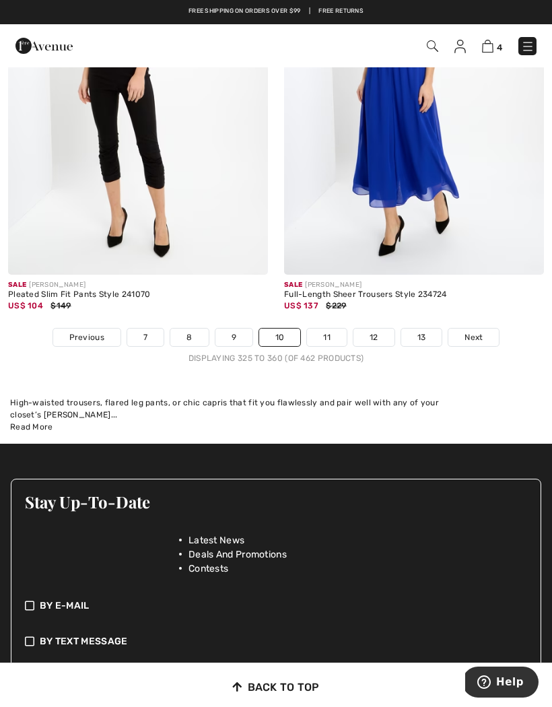
click at [325, 329] on link "11" at bounding box center [327, 338] width 40 height 18
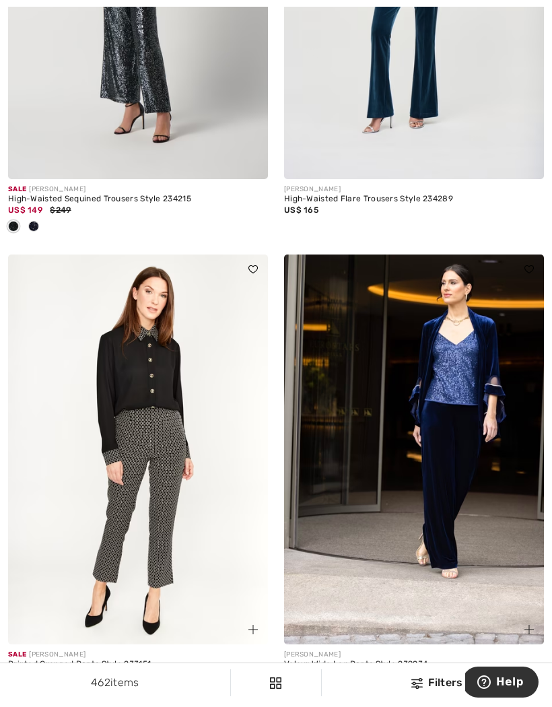
scroll to position [7931, 0]
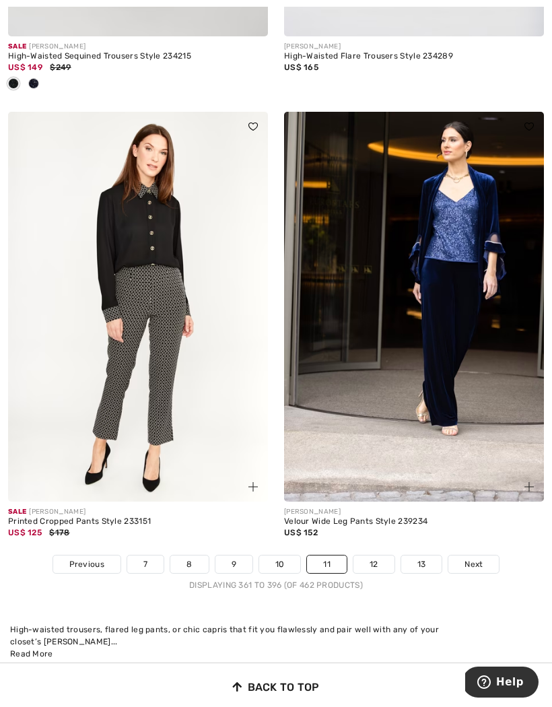
click at [367, 556] on link "12" at bounding box center [374, 565] width 41 height 18
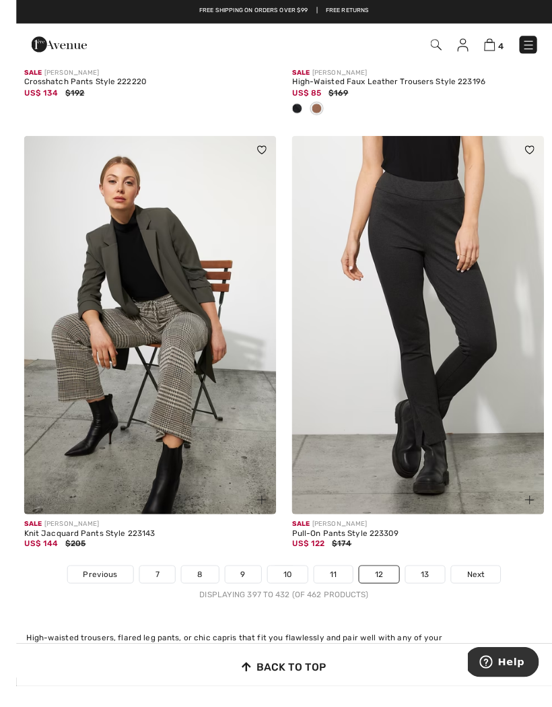
scroll to position [8184, 0]
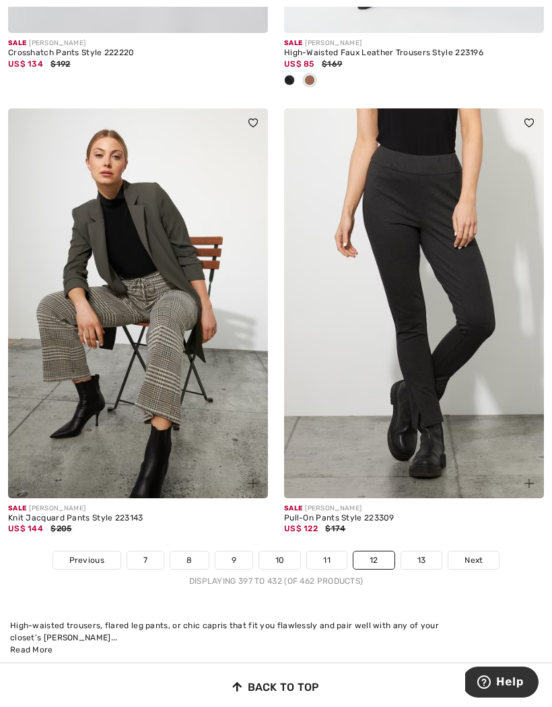
click at [97, 290] on img at bounding box center [138, 303] width 260 height 390
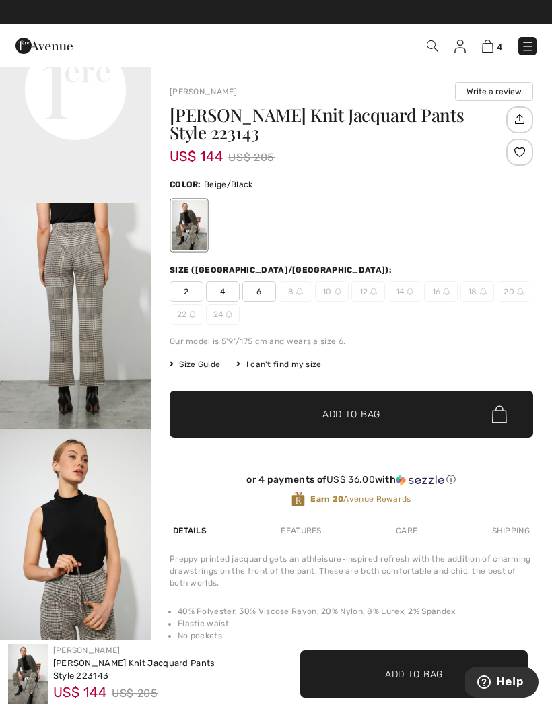
click at [191, 288] on span "2" at bounding box center [187, 292] width 34 height 20
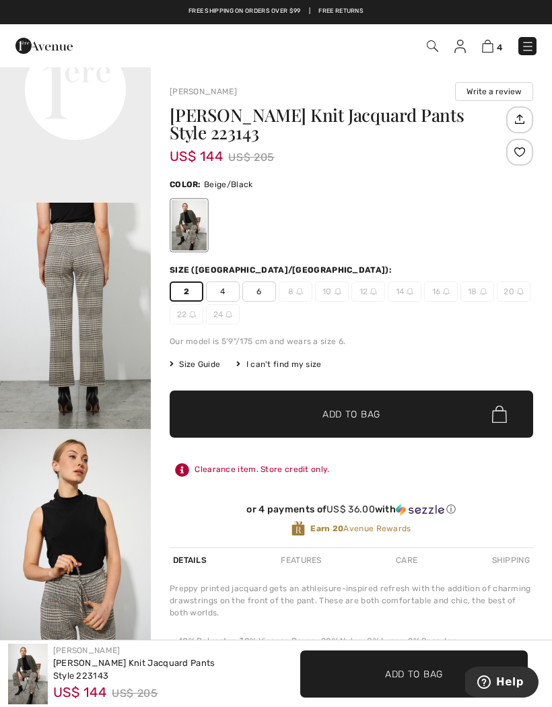
click at [226, 294] on span "4" at bounding box center [223, 292] width 34 height 20
click at [344, 417] on span "Add to Bag" at bounding box center [352, 415] width 58 height 14
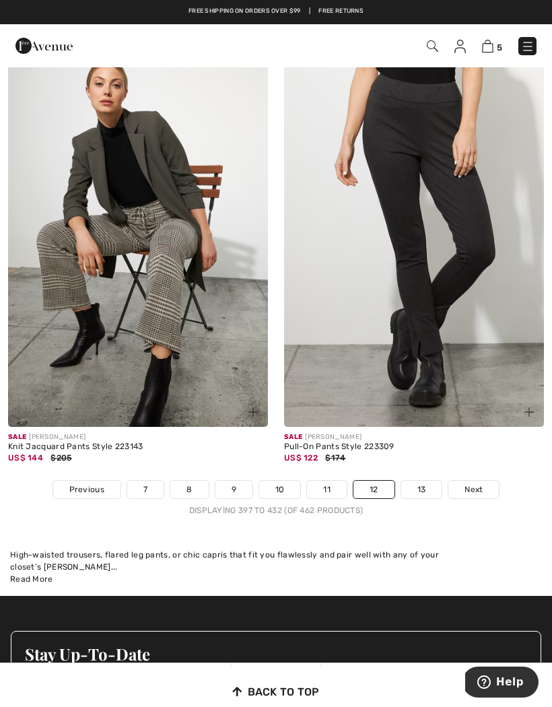
scroll to position [8265, 0]
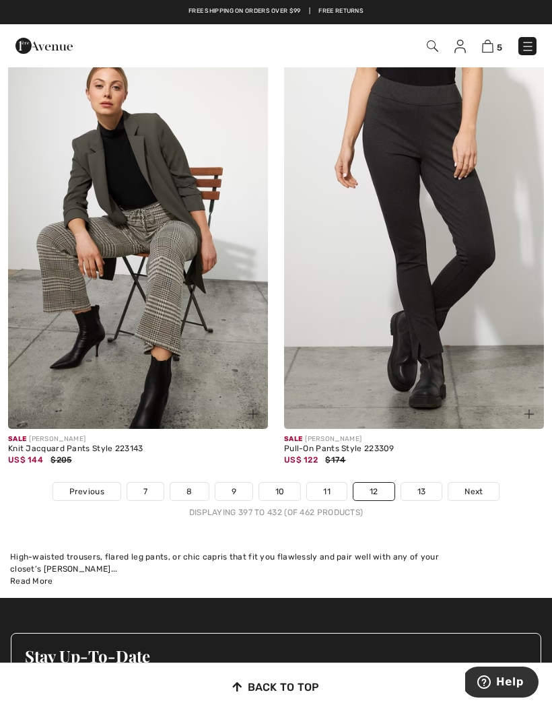
click at [418, 489] on link "13" at bounding box center [421, 492] width 41 height 18
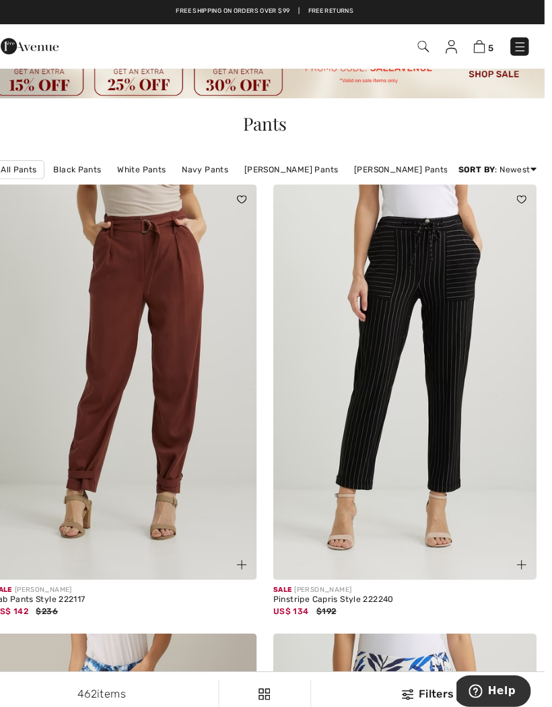
scroll to position [15, 0]
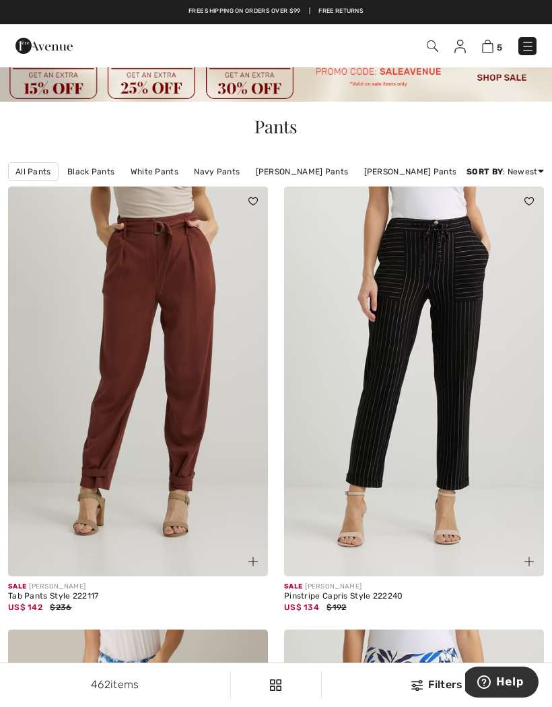
click at [455, 306] on img at bounding box center [414, 382] width 260 height 390
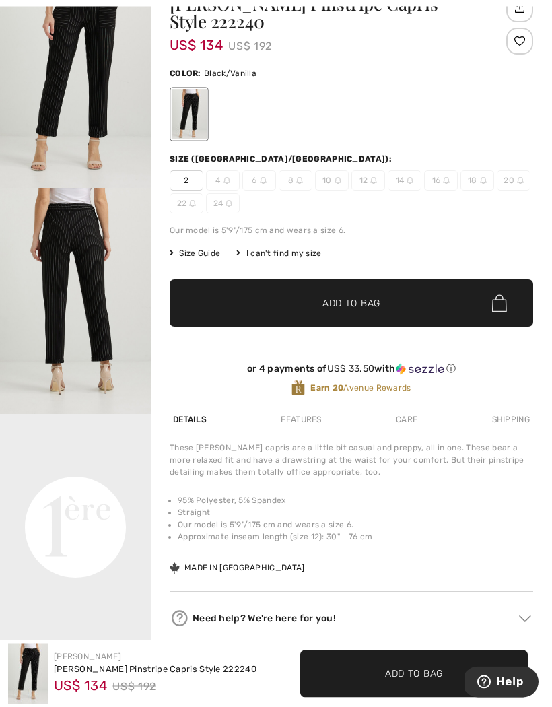
scroll to position [105, 0]
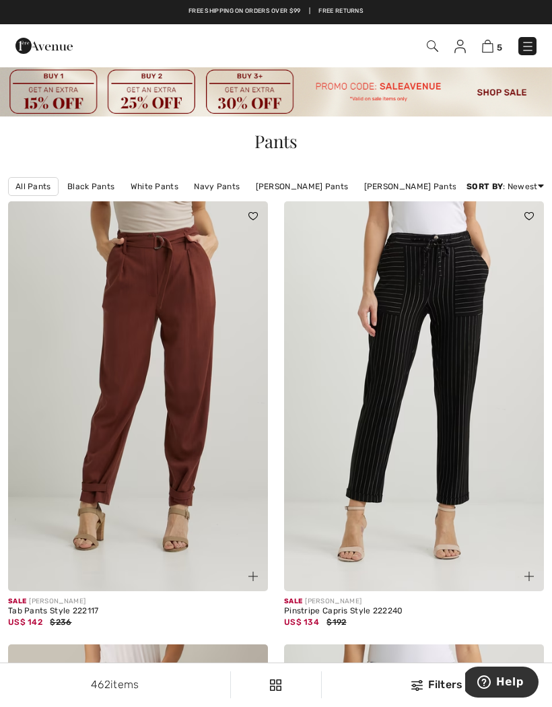
click at [529, 51] on img at bounding box center [527, 46] width 13 height 13
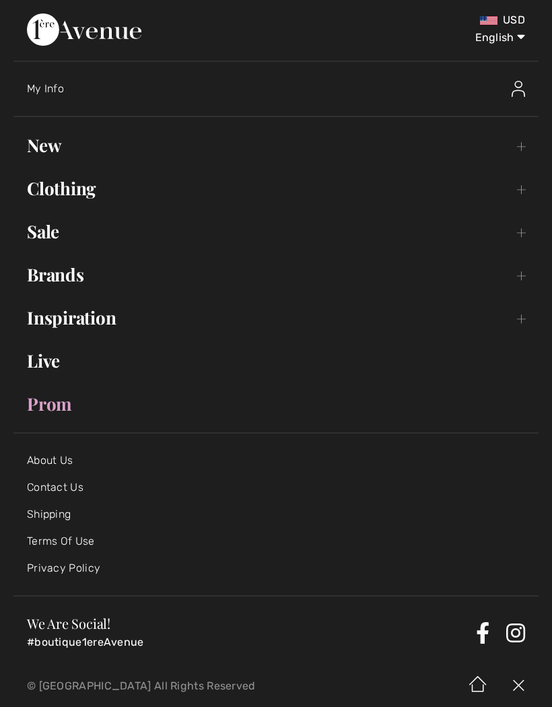
click at [53, 183] on link "Clothing Toggle submenu" at bounding box center [275, 189] width 525 height 30
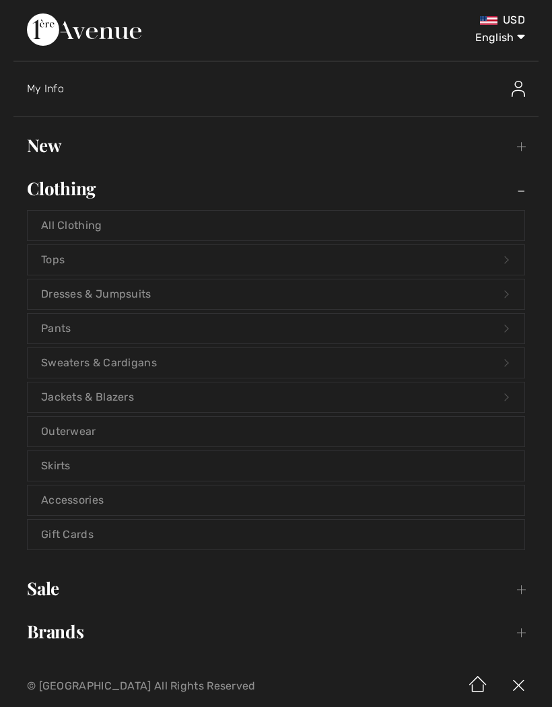
click at [90, 432] on link "Outerwear" at bounding box center [276, 432] width 497 height 30
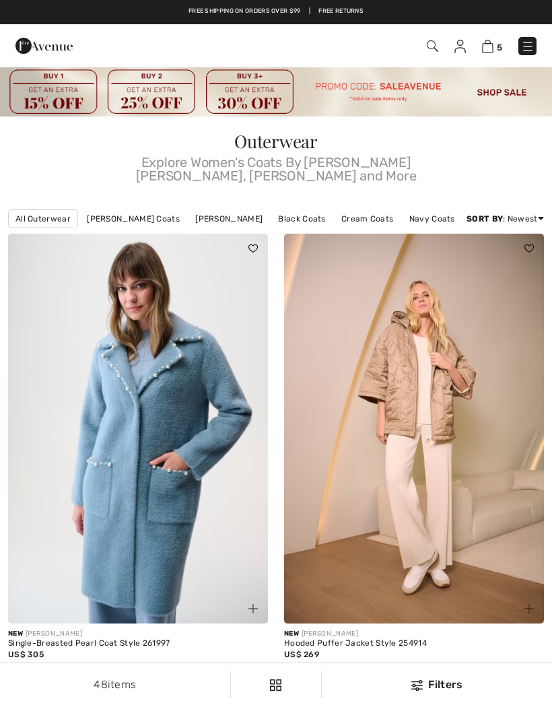
checkbox input "true"
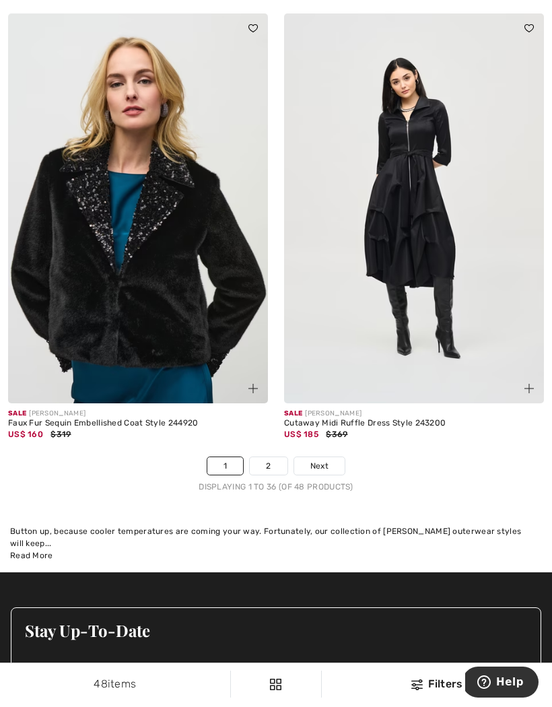
scroll to position [8471, 0]
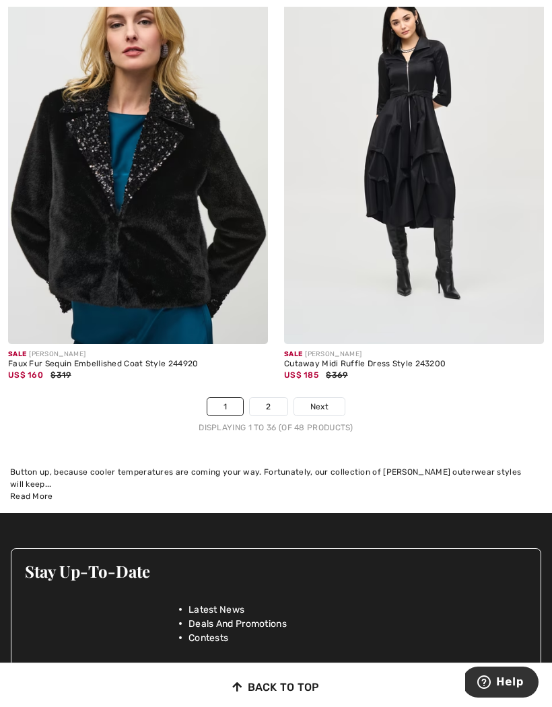
click at [267, 398] on link "2" at bounding box center [268, 407] width 37 height 18
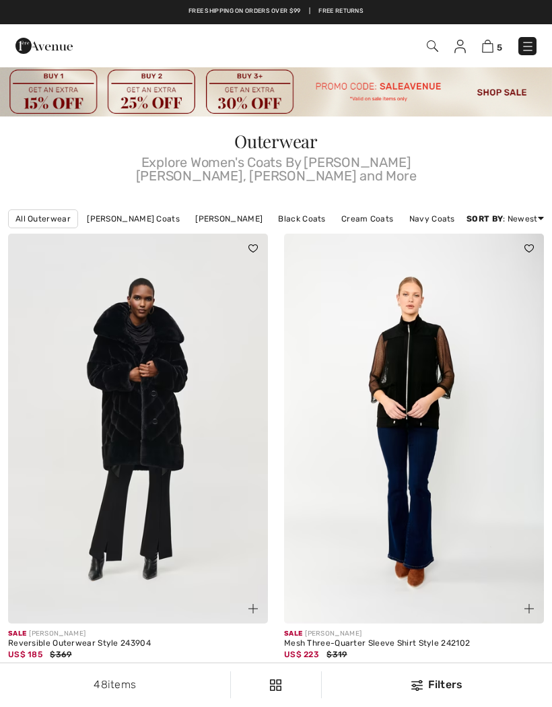
checkbox input "true"
click at [490, 51] on img at bounding box center [487, 46] width 11 height 13
